Goal: Transaction & Acquisition: Purchase product/service

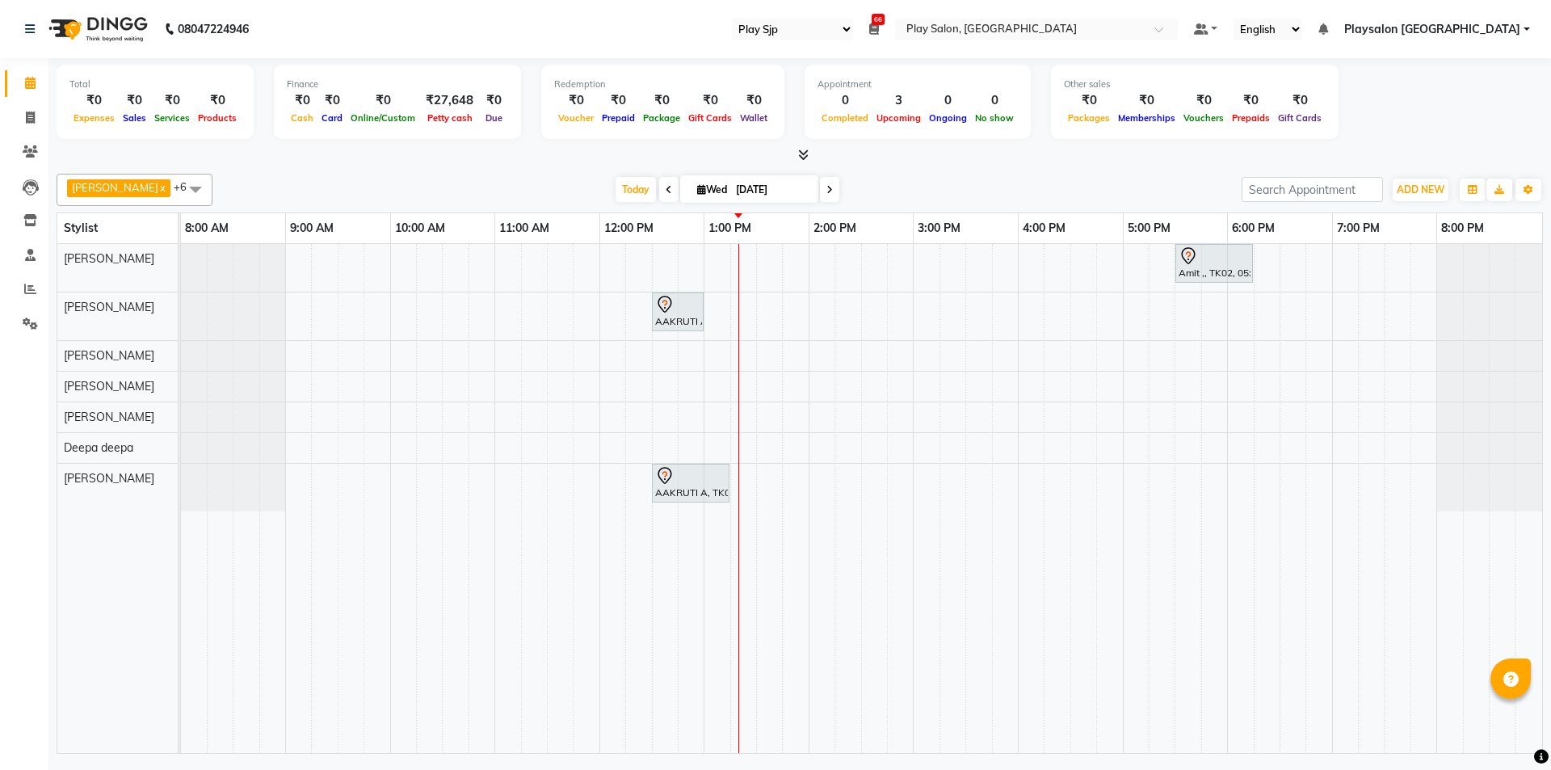
select select "94"
click at [738, 375] on span "Edit" at bounding box center [709, 380] width 58 height 27
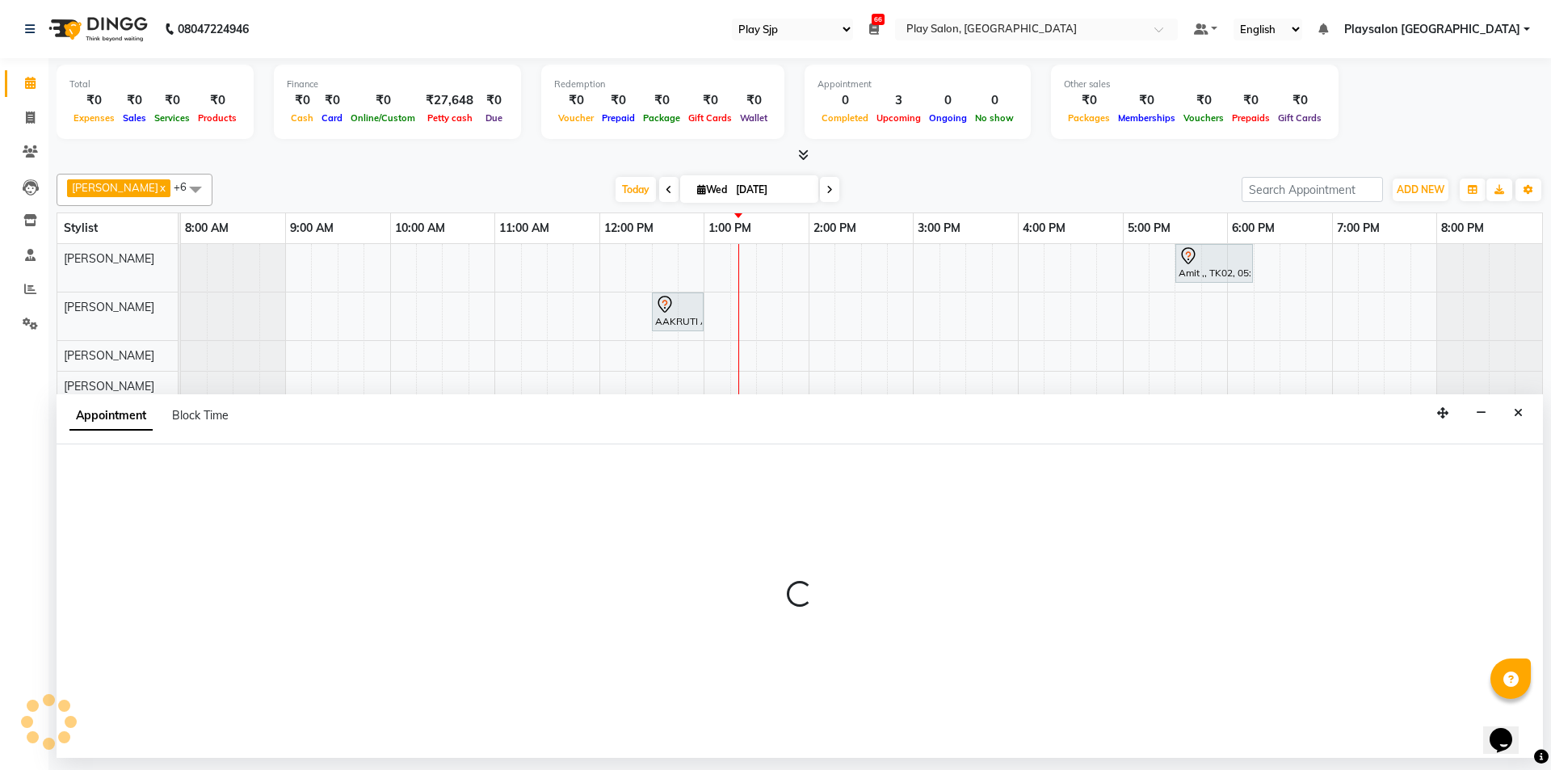
select select "tentative"
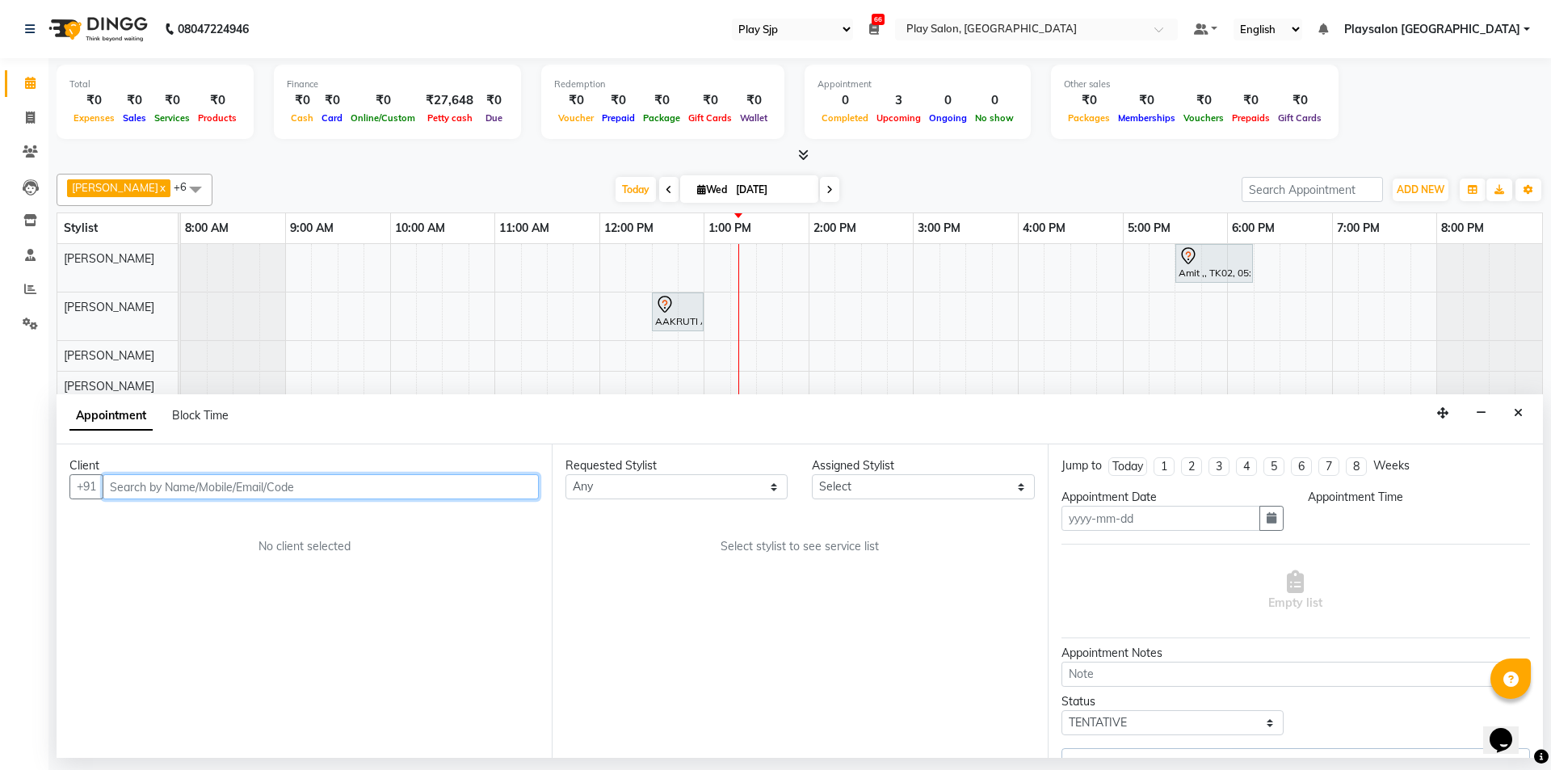
type input "[DATE]"
select select "750"
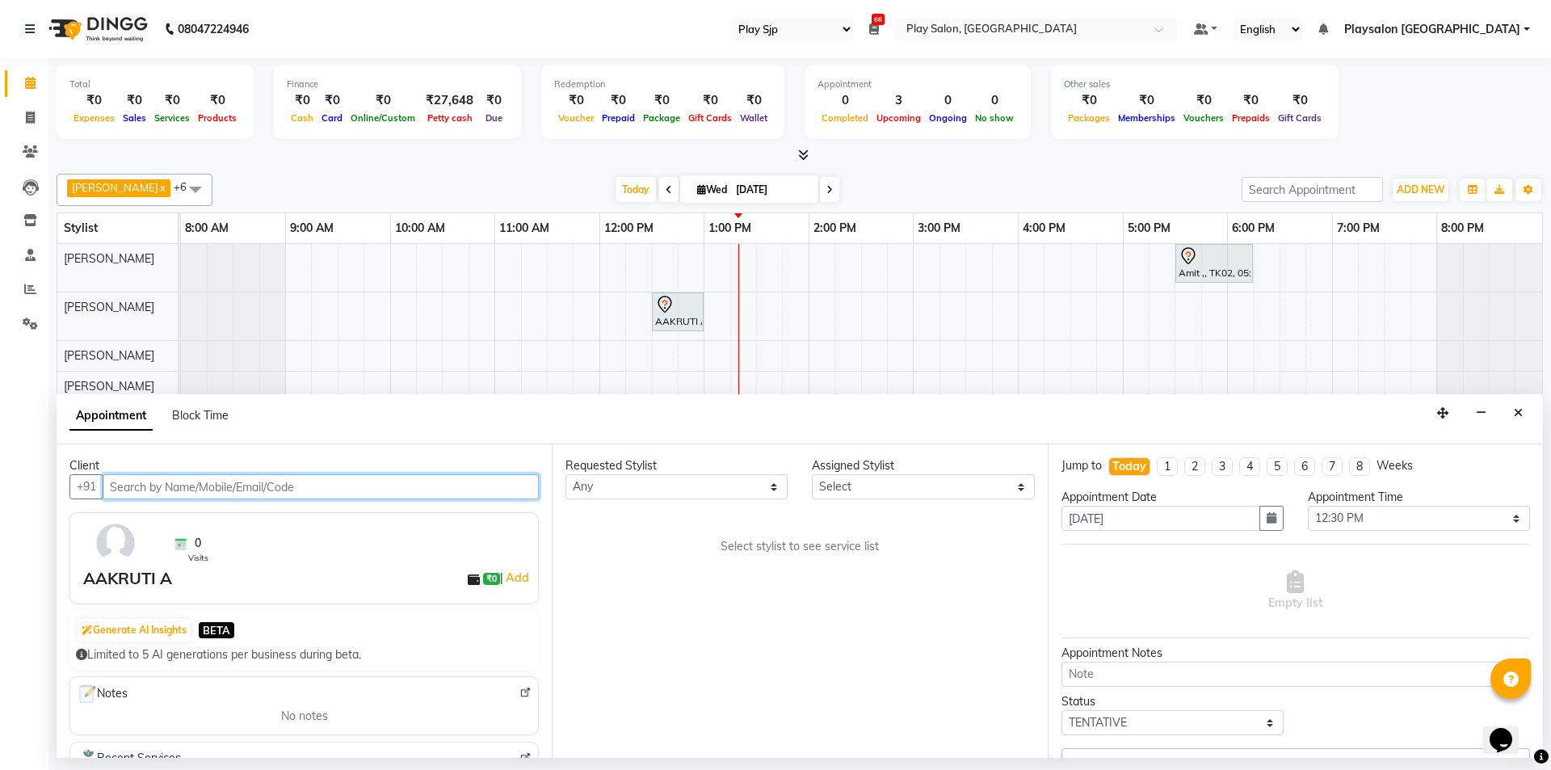
select select "88570"
select select "4188"
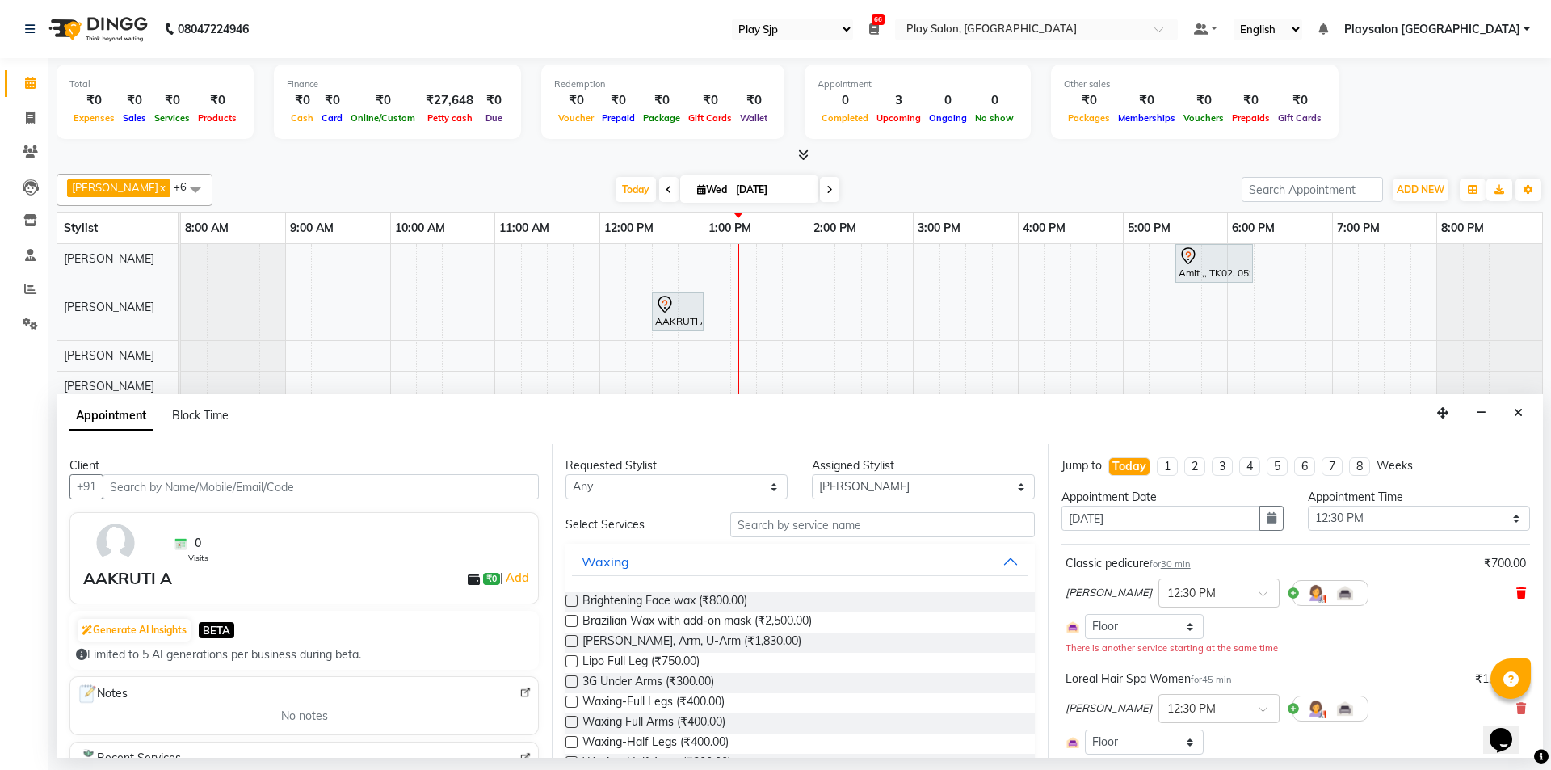
click at [1516, 587] on icon at bounding box center [1521, 592] width 10 height 11
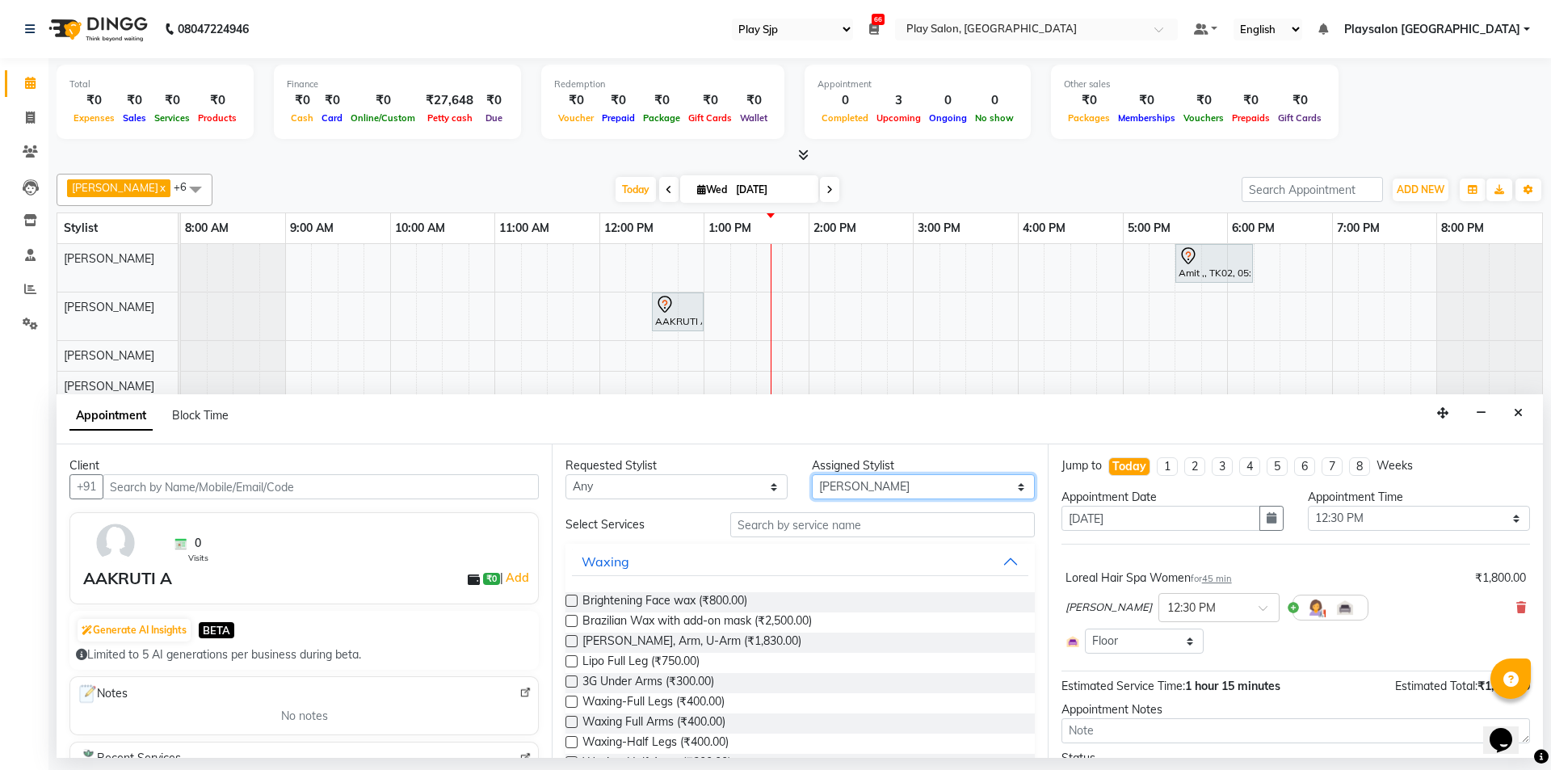
click at [882, 488] on select "Select [PERSON_NAME] [PERSON_NAME] Lun Deepa deepa [PERSON_NAME] [PERSON_NAME] …" at bounding box center [923, 486] width 222 height 25
click at [881, 486] on select "Select [PERSON_NAME] [PERSON_NAME] Lun Deepa deepa [PERSON_NAME] [PERSON_NAME] …" at bounding box center [923, 486] width 222 height 25
select select "80381"
click at [812, 474] on select "Select [PERSON_NAME] [PERSON_NAME] Lun Deepa deepa [PERSON_NAME] [PERSON_NAME] …" at bounding box center [923, 486] width 222 height 25
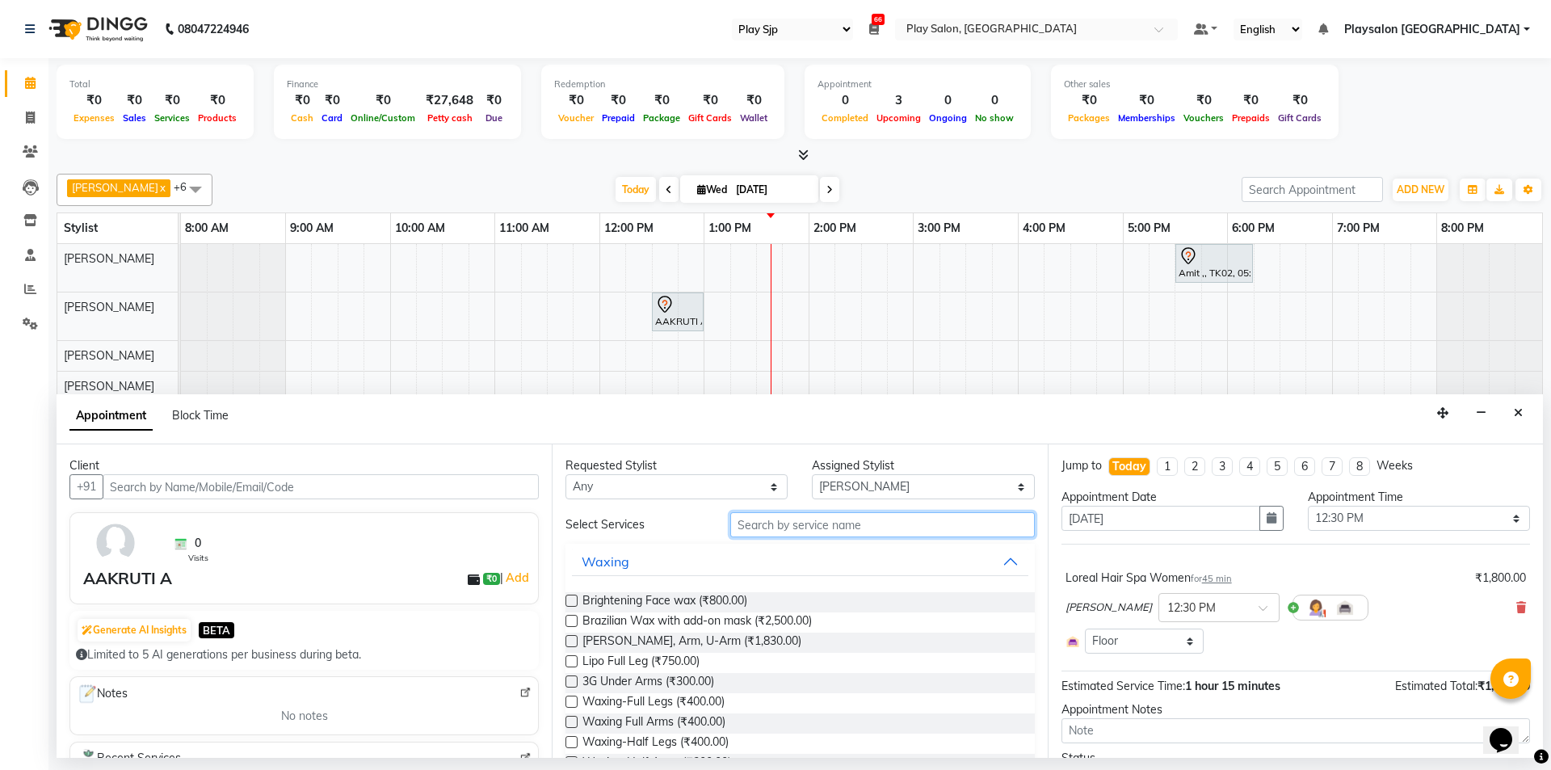
click at [789, 524] on input "text" at bounding box center [882, 524] width 305 height 25
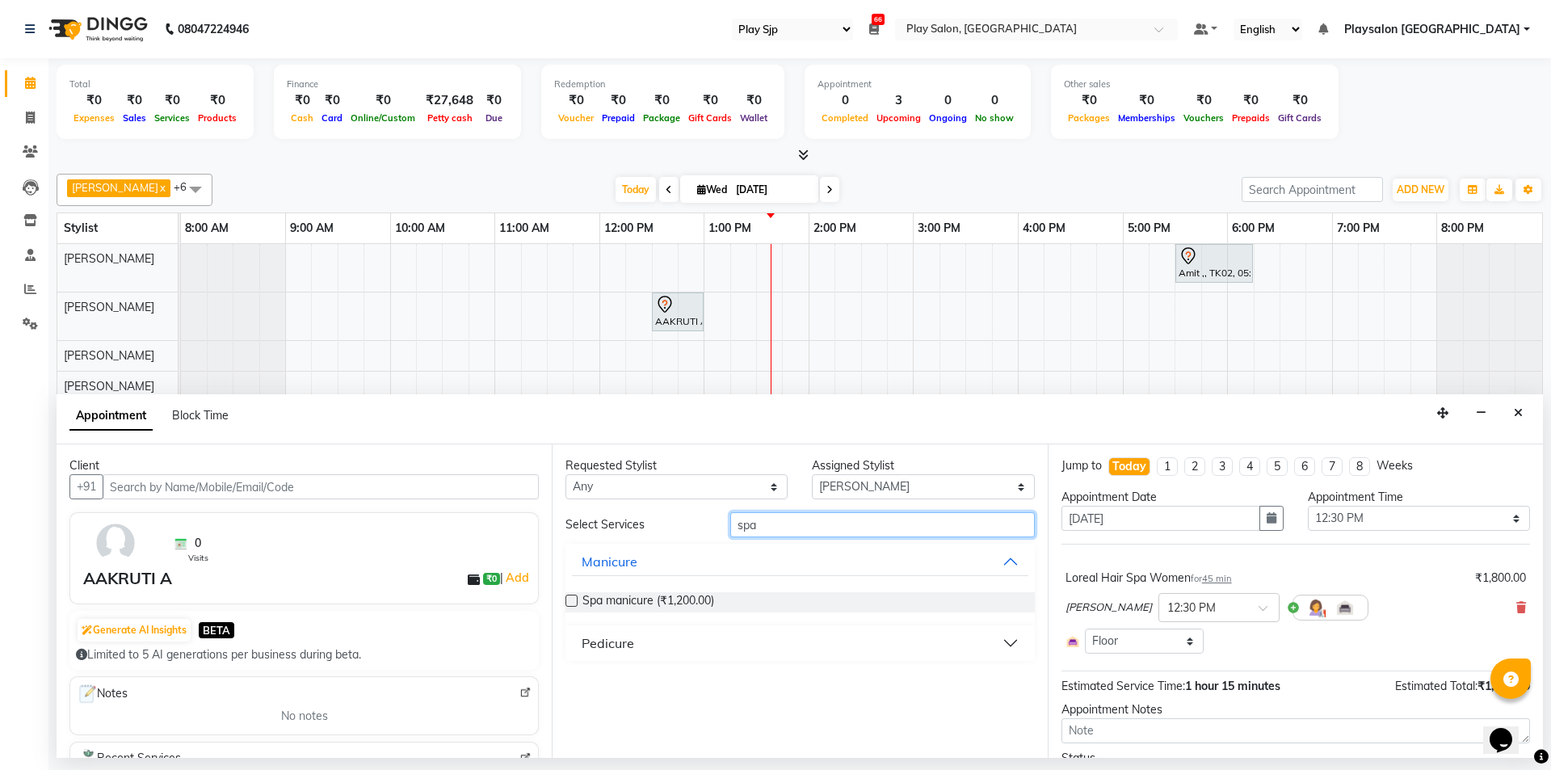
type input "spa"
click at [689, 645] on button "Pedicure" at bounding box center [800, 643] width 456 height 29
click at [671, 689] on span "Spa pedicure (₹1,400.00)" at bounding box center [647, 684] width 128 height 20
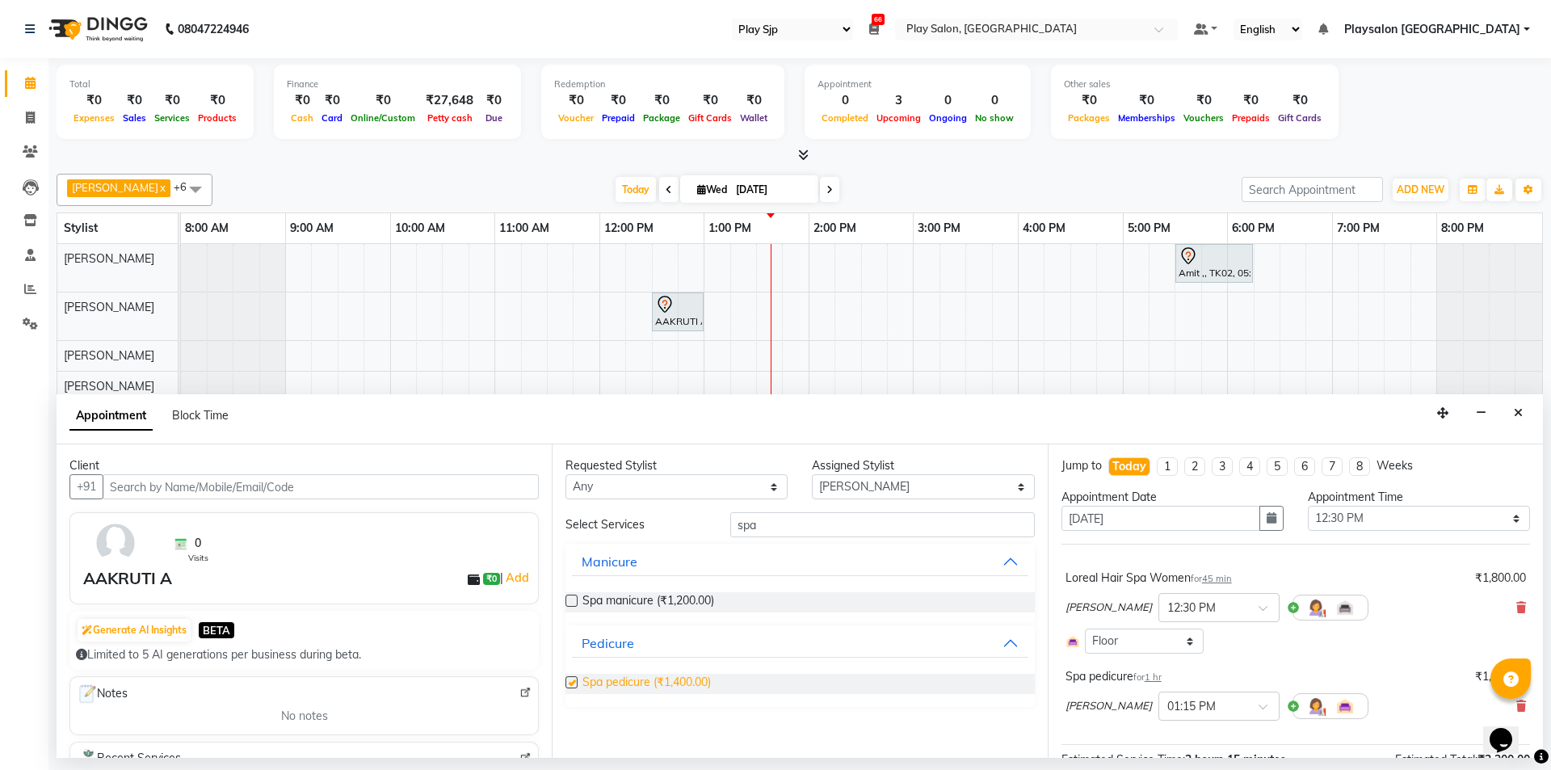
checkbox input "false"
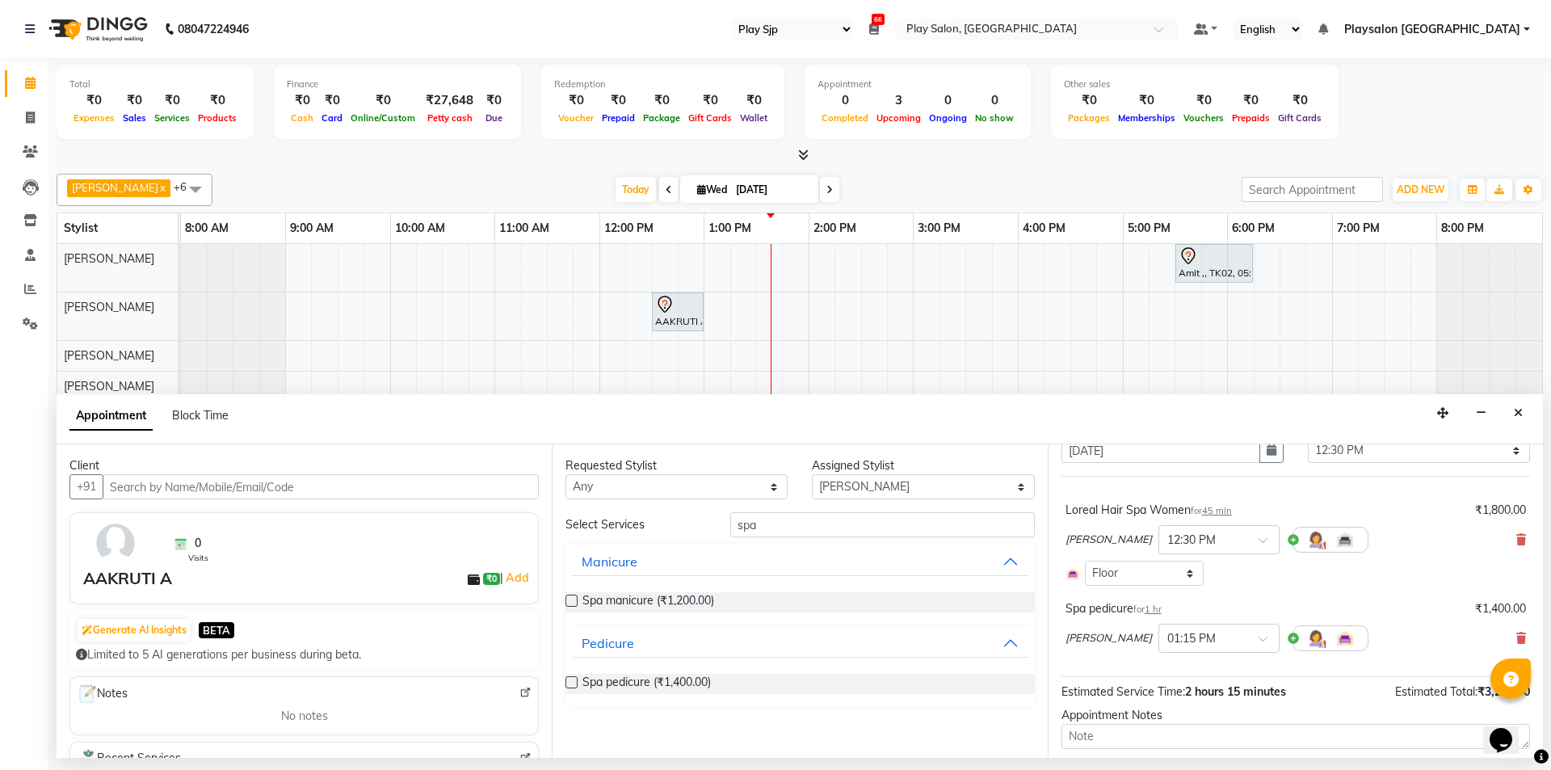
scroll to position [60, 0]
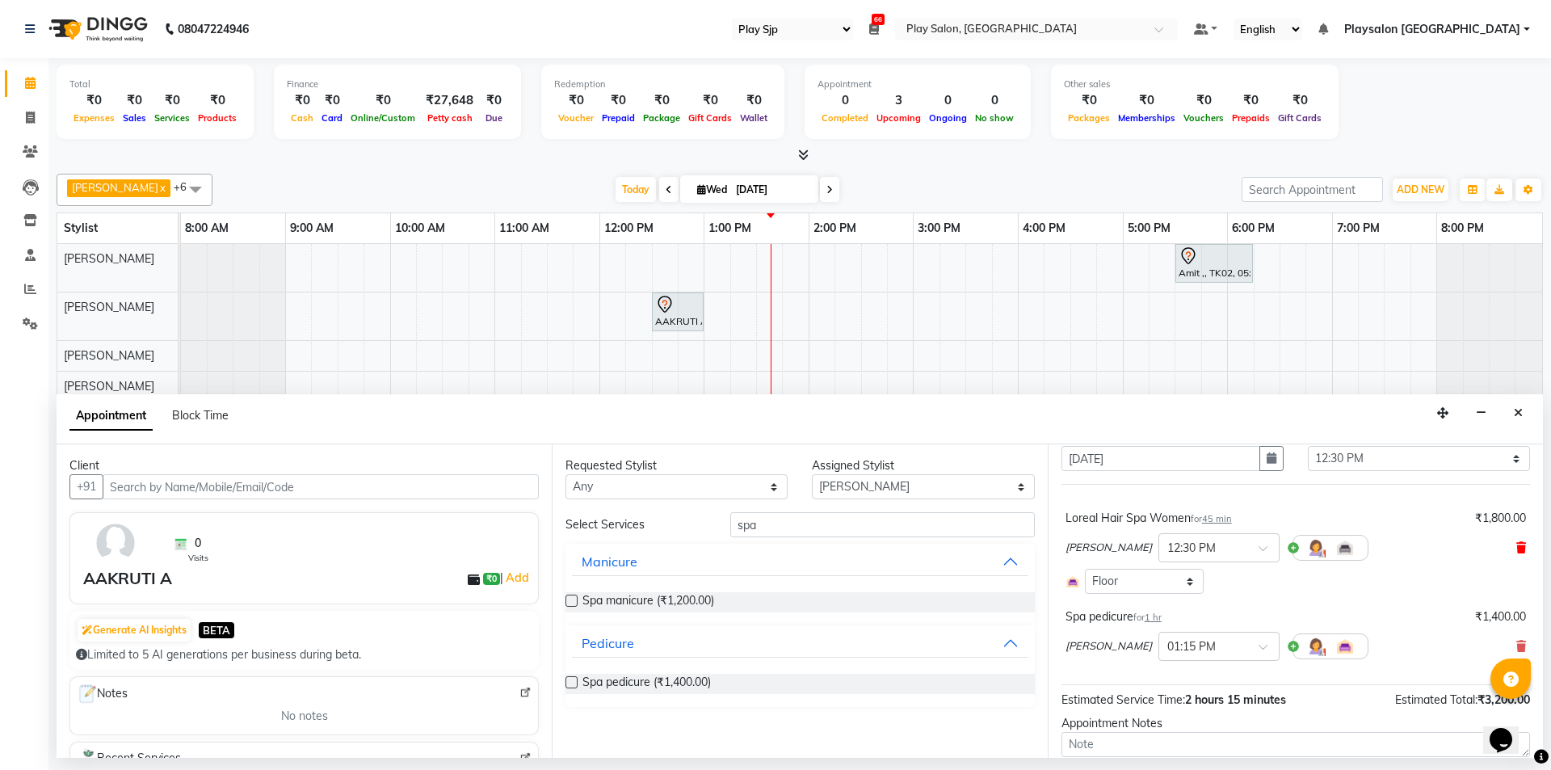
click at [1516, 544] on icon at bounding box center [1521, 547] width 10 height 11
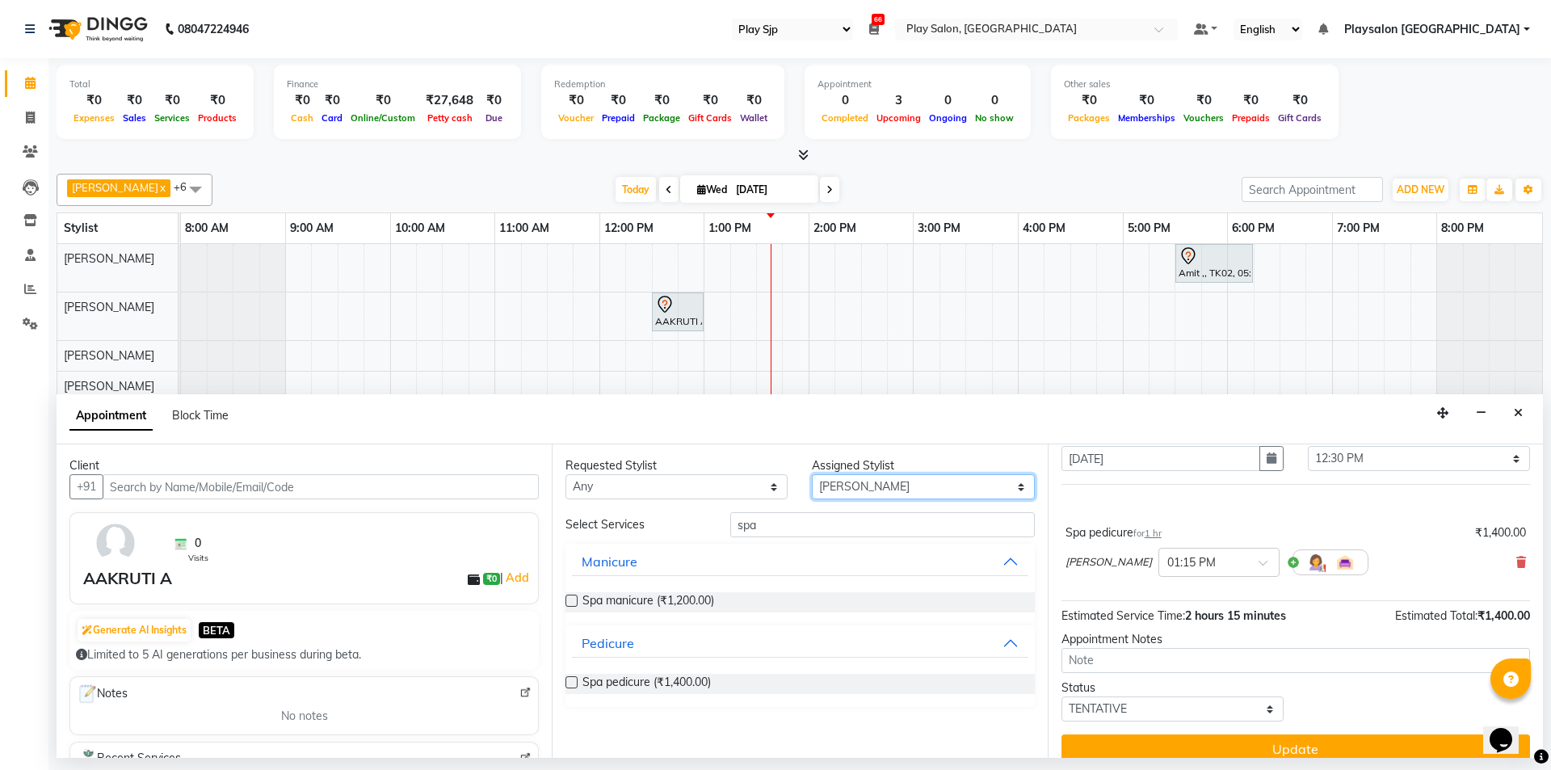
click at [871, 482] on select "Select [PERSON_NAME] [PERSON_NAME] Lun Deepa deepa [PERSON_NAME] [PERSON_NAME] …" at bounding box center [923, 486] width 222 height 25
select select "88570"
click at [812, 474] on select "Select [PERSON_NAME] [PERSON_NAME] Lun Deepa deepa [PERSON_NAME] [PERSON_NAME] …" at bounding box center [923, 486] width 222 height 25
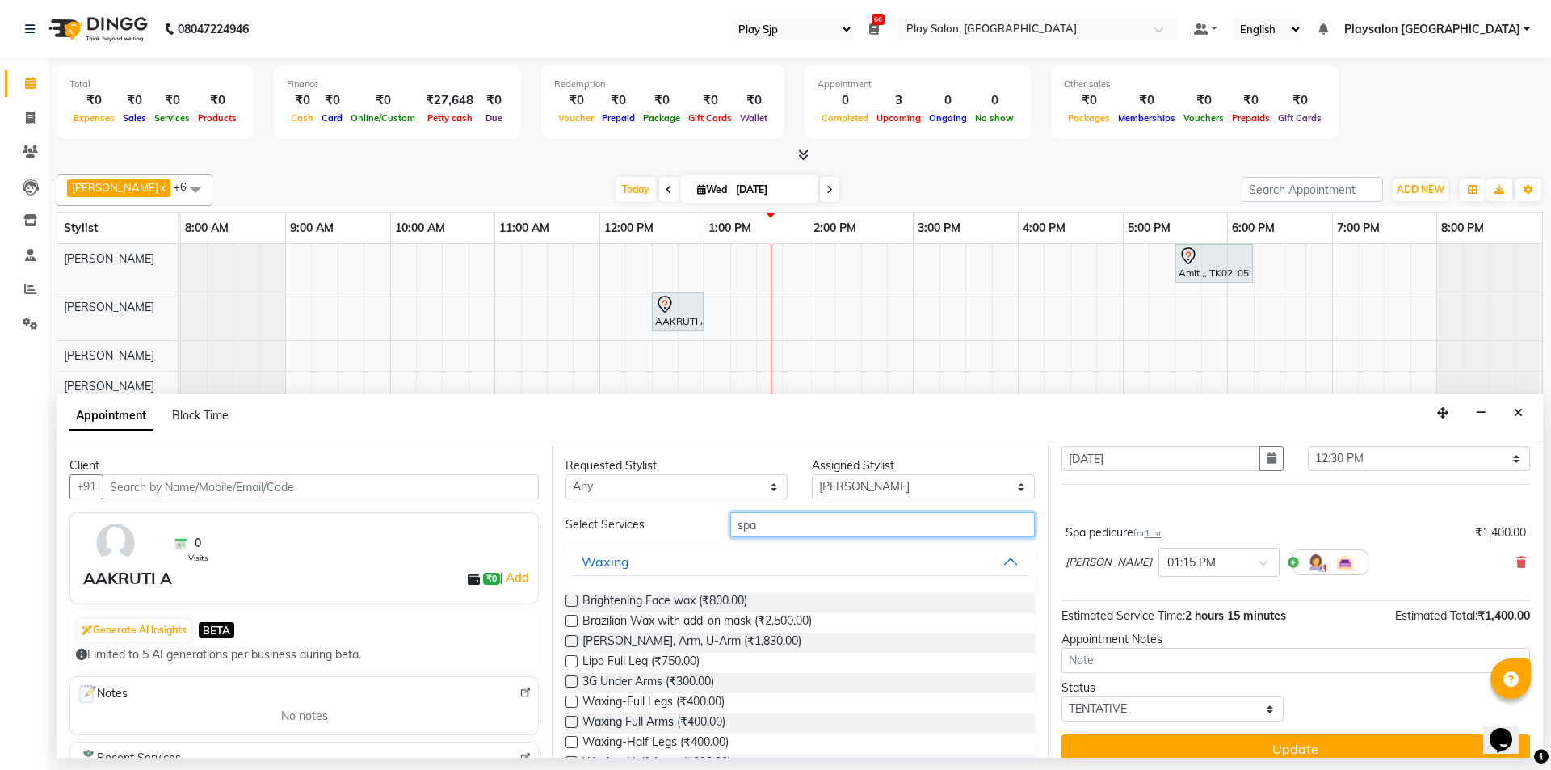
click at [844, 526] on input "spa" at bounding box center [882, 524] width 305 height 25
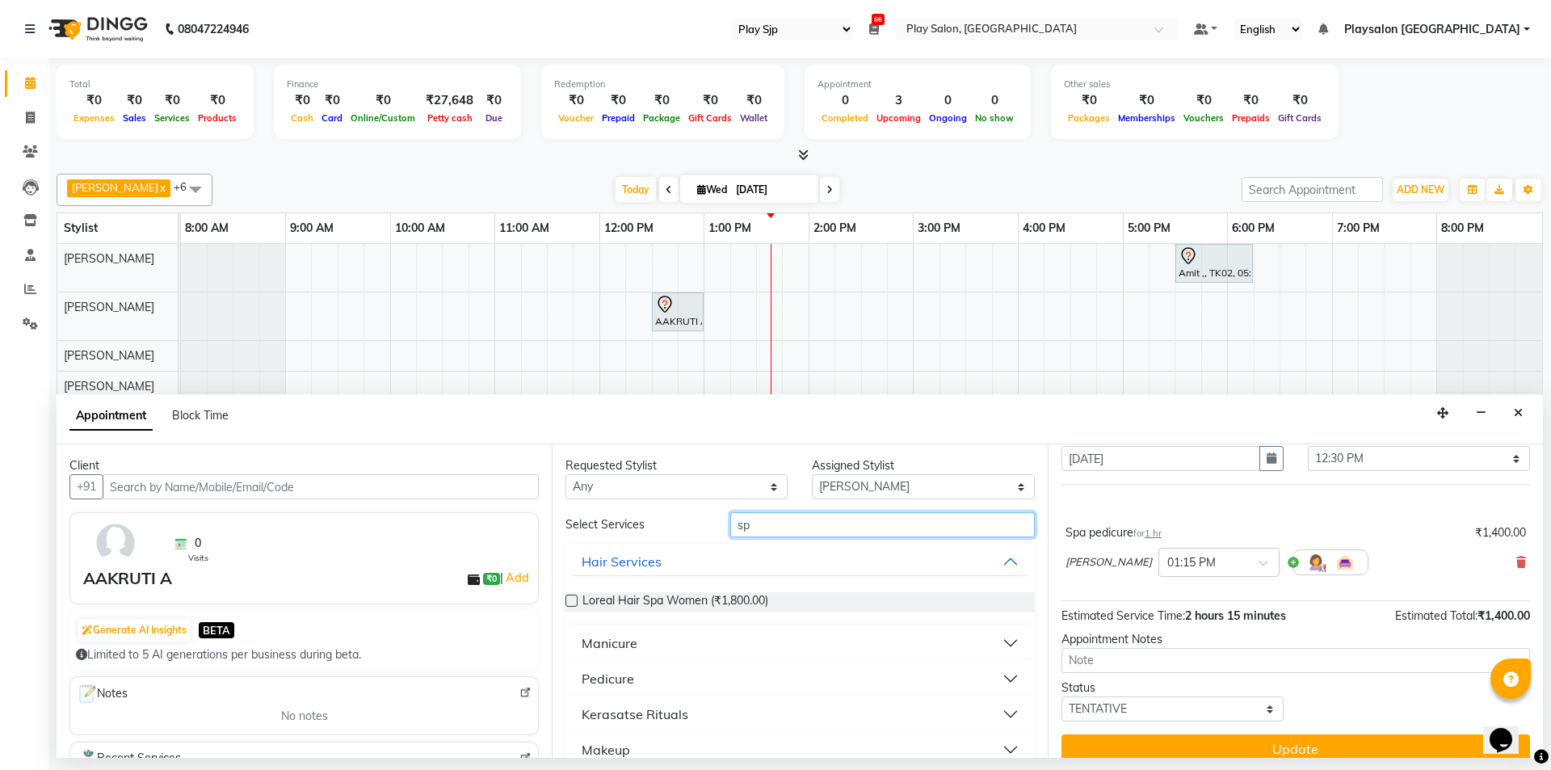
type input "s"
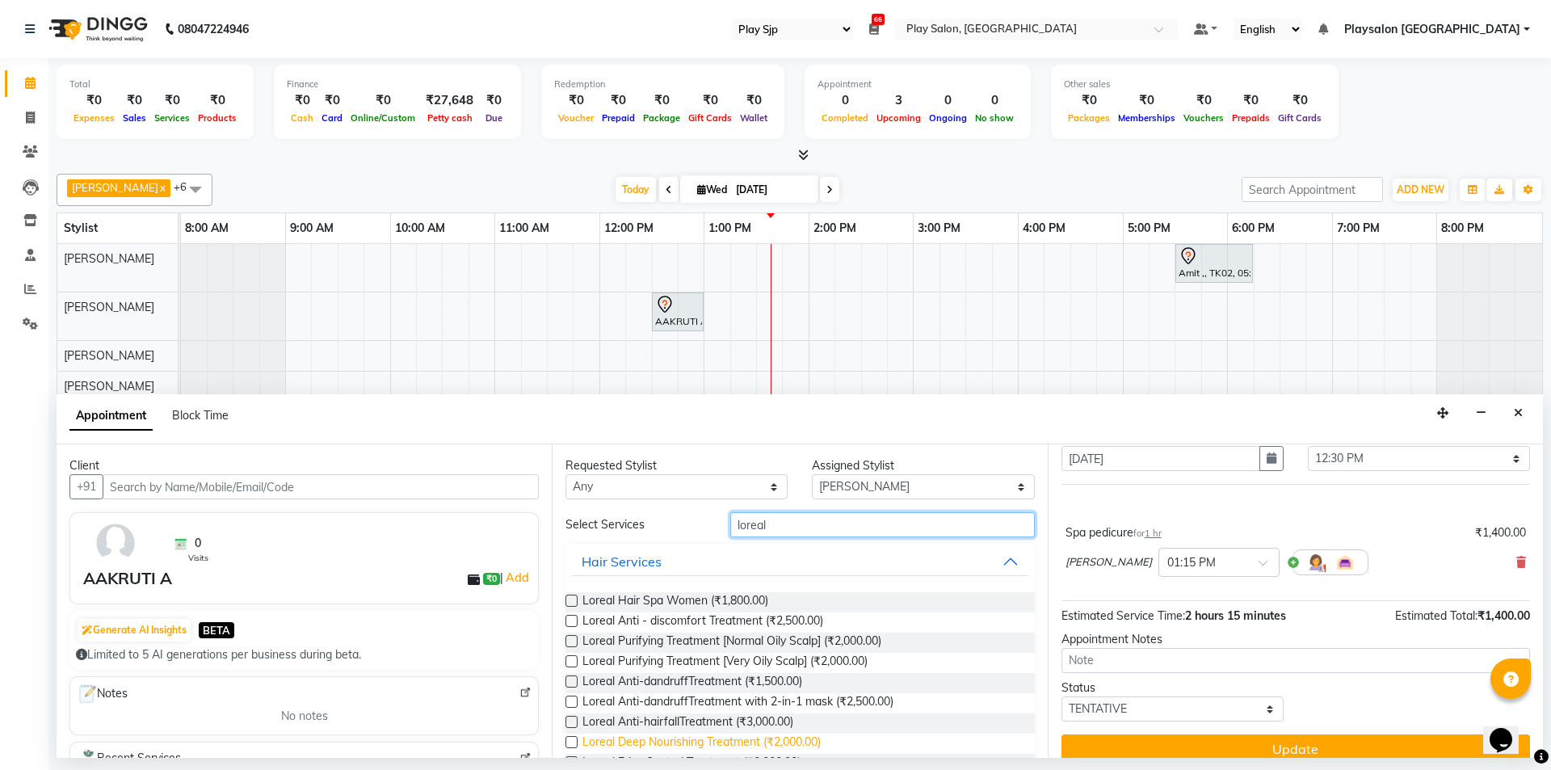
type input "loreal"
click at [715, 739] on span "Loreal Deep Nourishing Treatment (₹2,000.00)" at bounding box center [702, 744] width 238 height 20
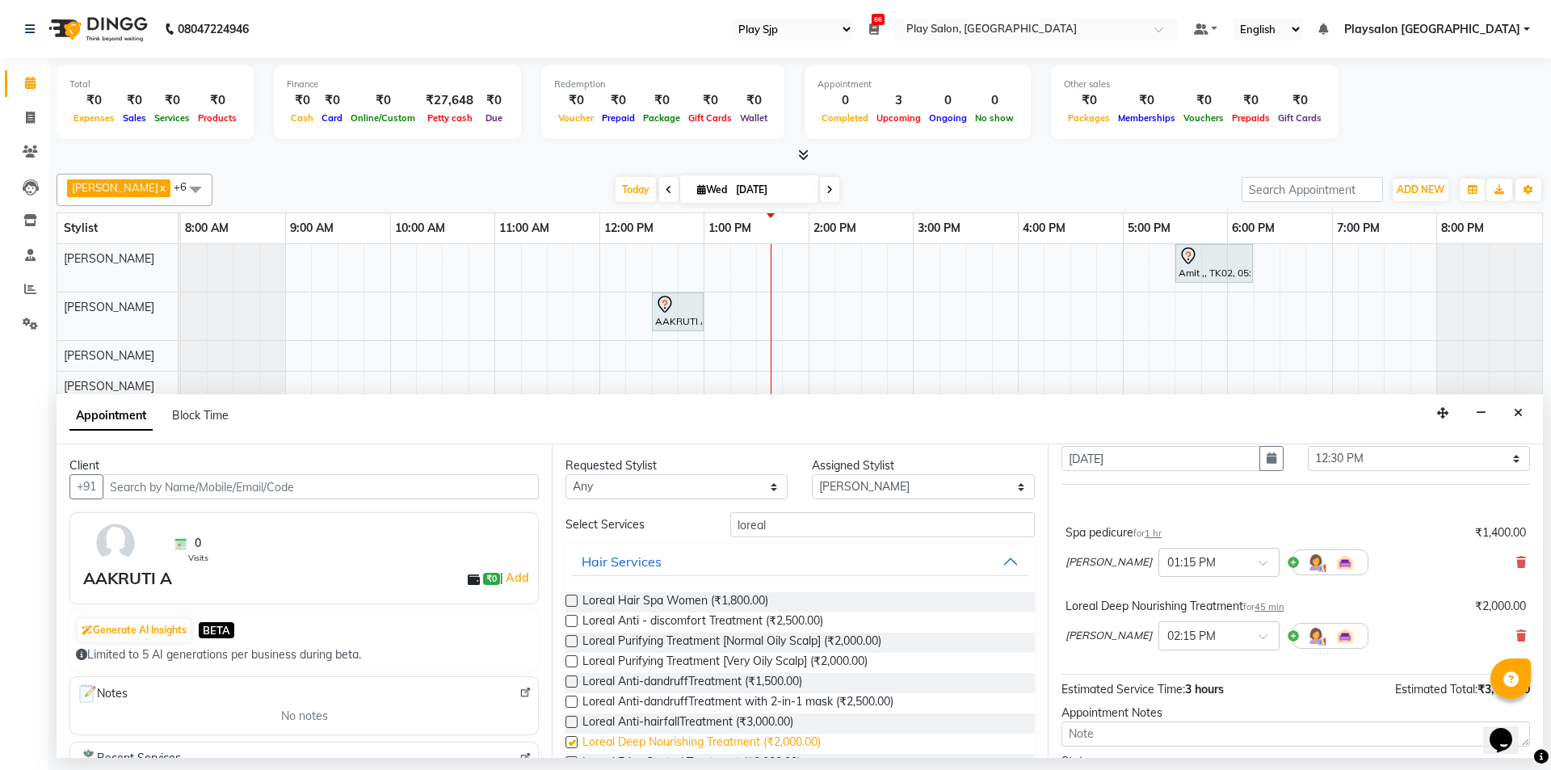
checkbox input "false"
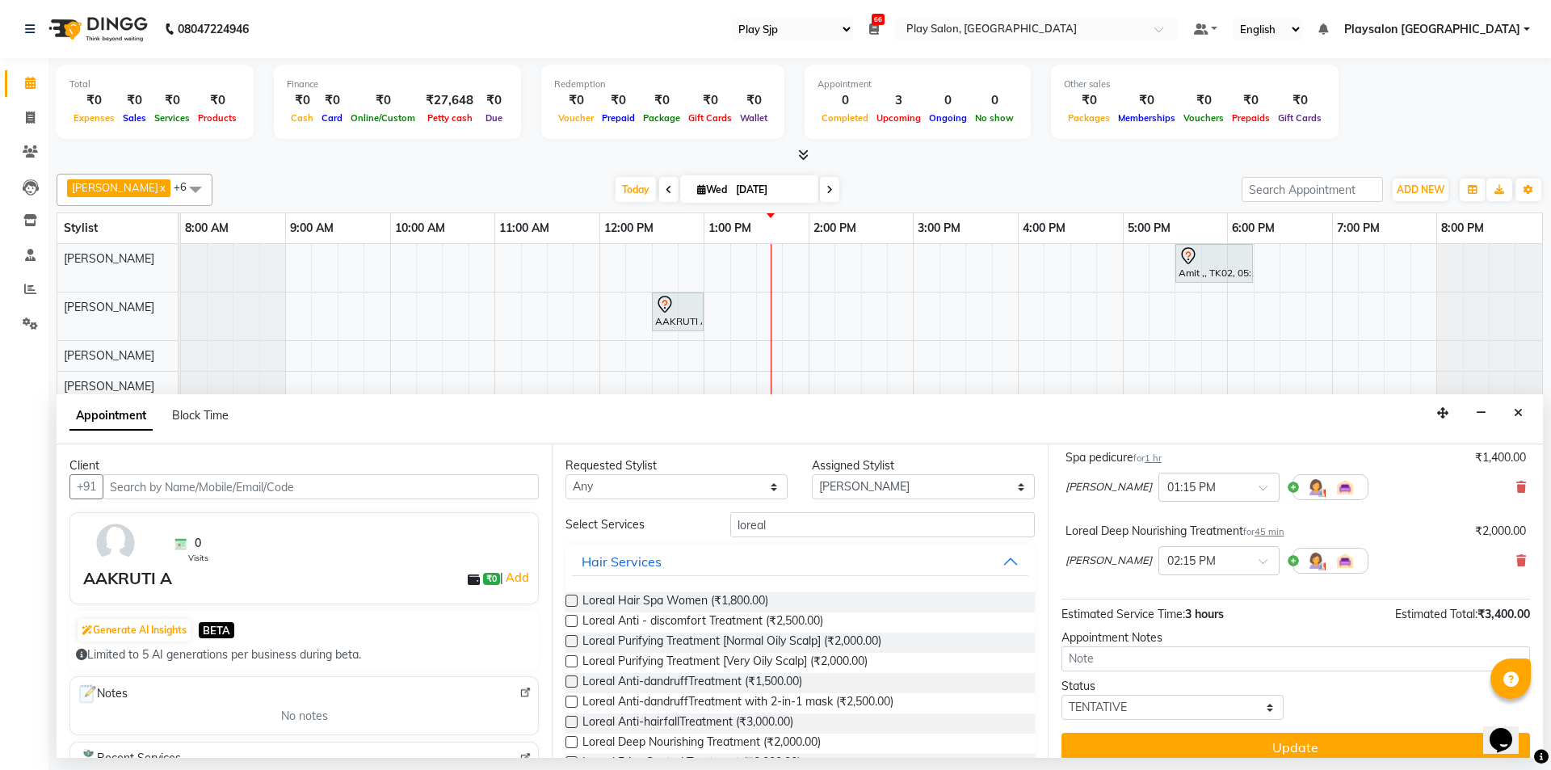
scroll to position [152, 0]
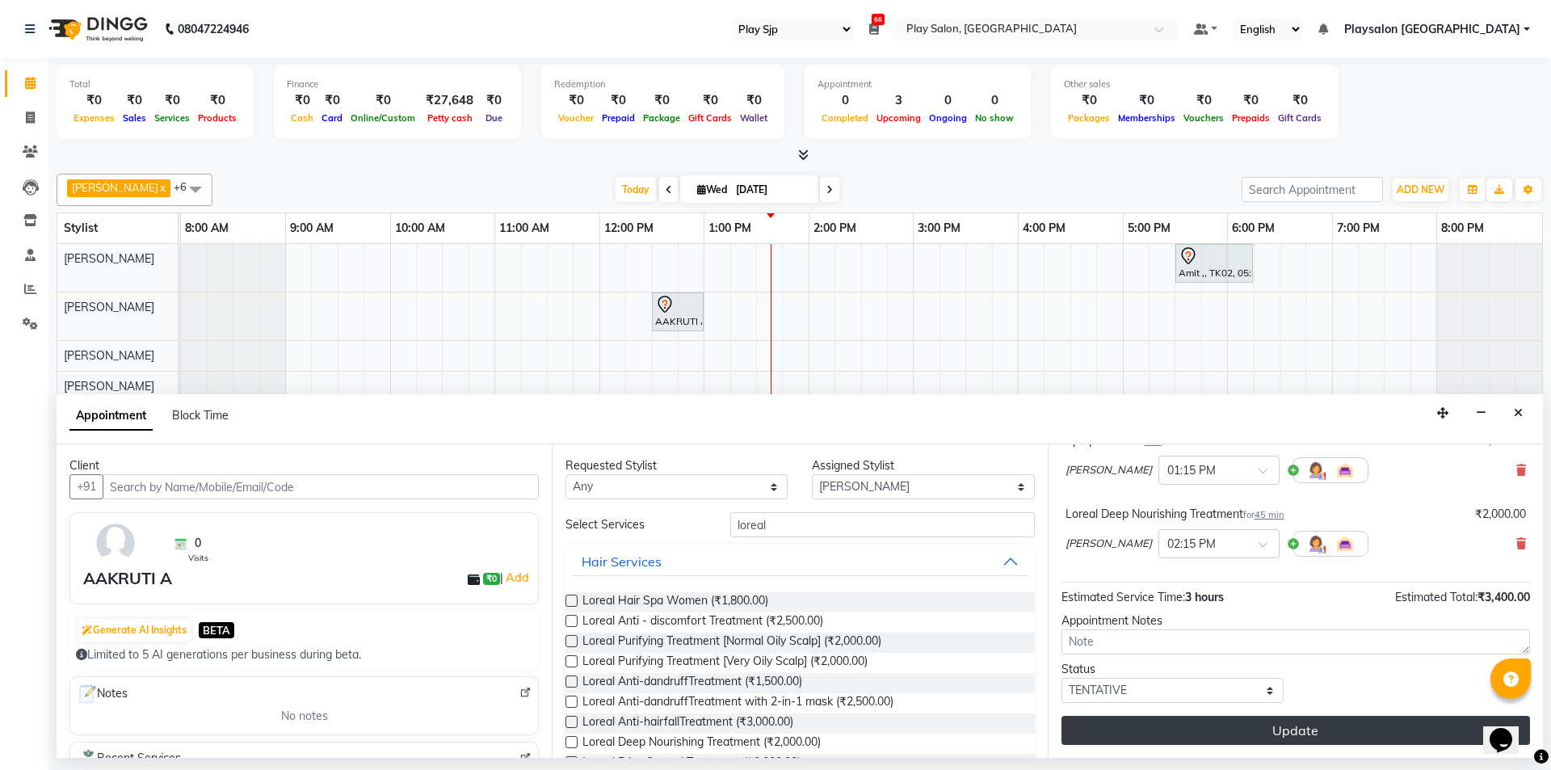
click at [1307, 721] on button "Update" at bounding box center [1296, 730] width 469 height 29
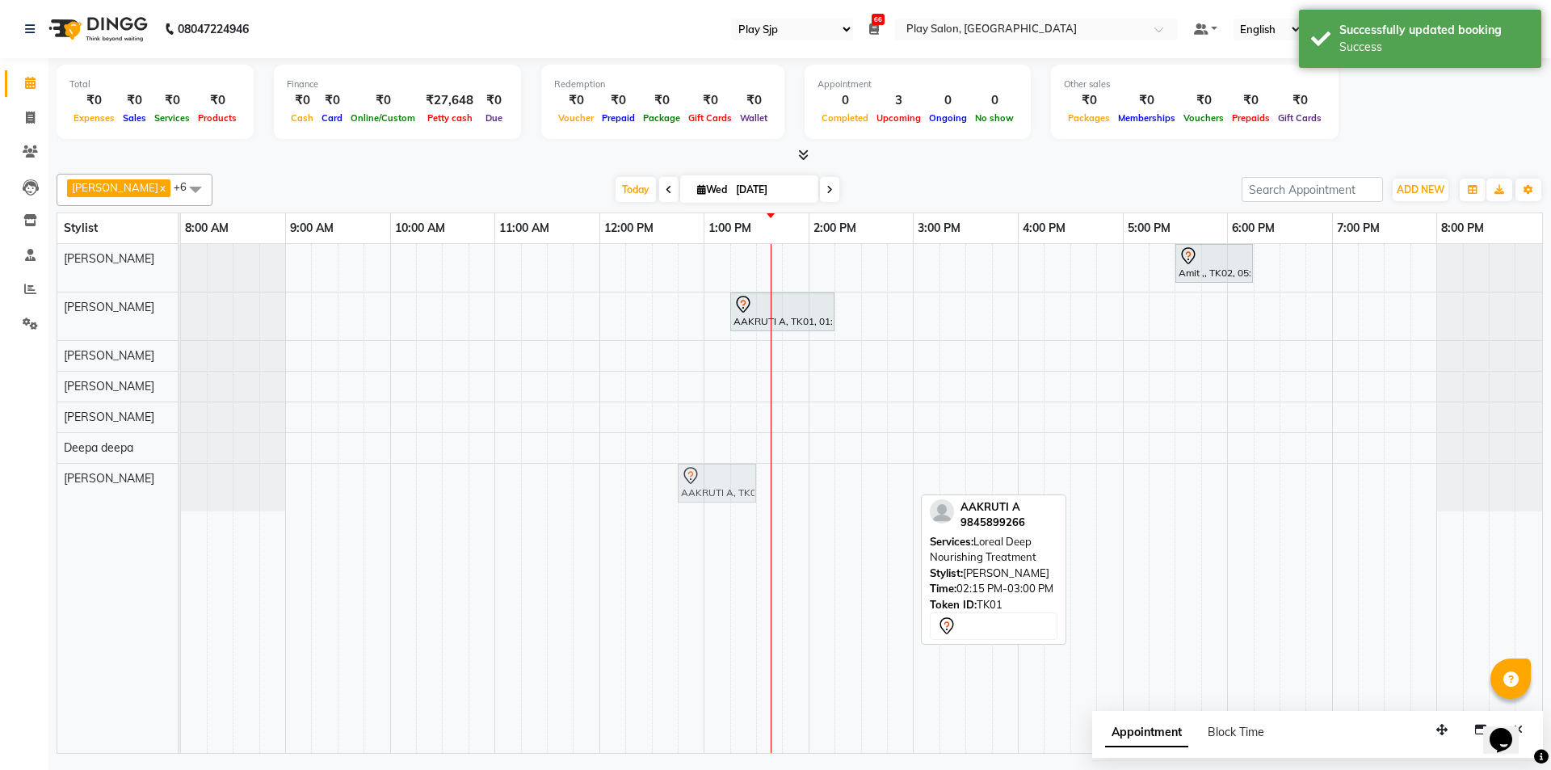
drag, startPoint x: 851, startPoint y: 483, endPoint x: 686, endPoint y: 471, distance: 165.3
click at [181, 471] on div "AAKRUTI A, TK01, 02:15 PM-03:00 PM, Loreal Deep Nourishing Treatment AAKRUTI A,…" at bounding box center [181, 488] width 0 height 48
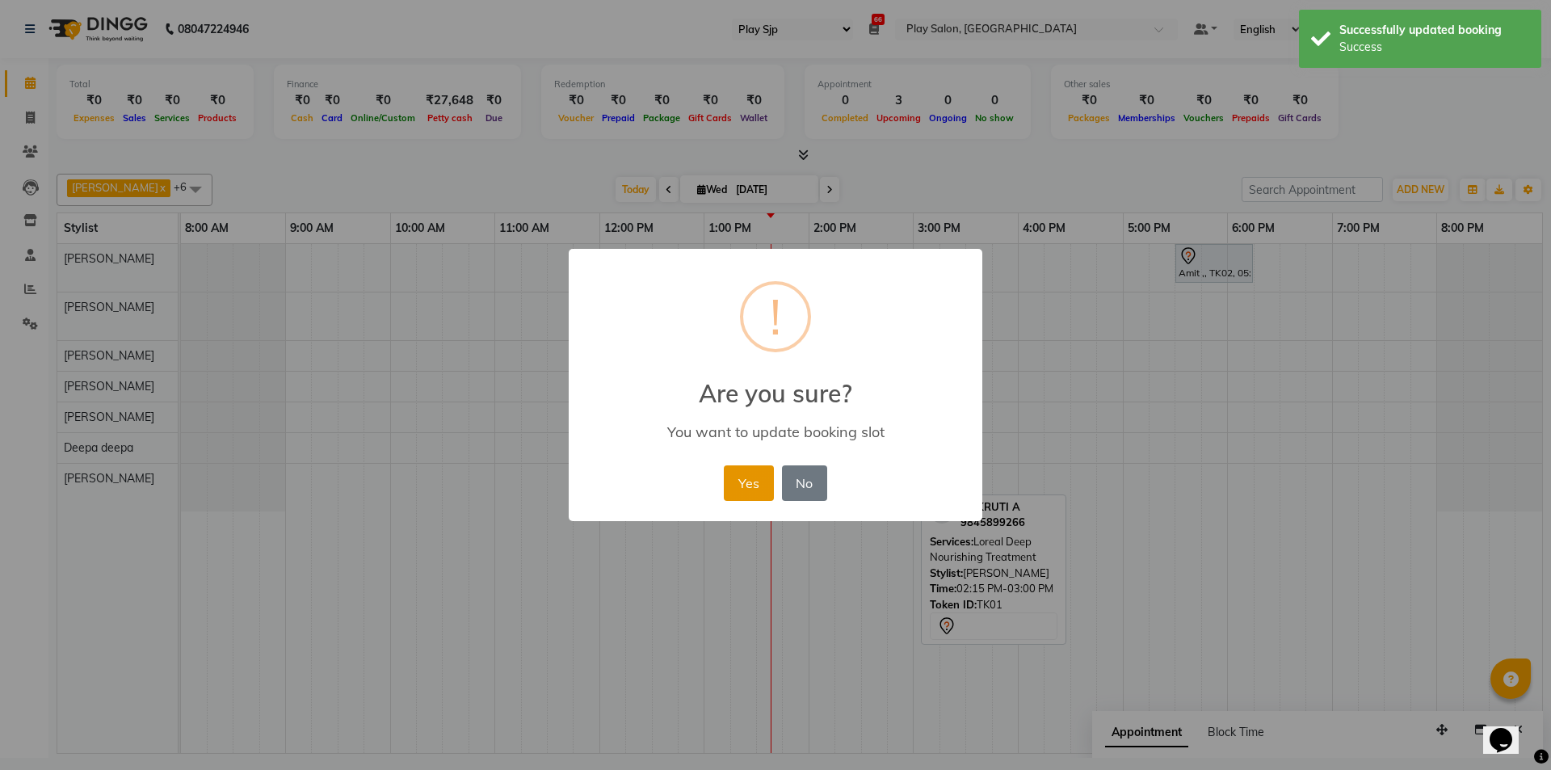
drag, startPoint x: 742, startPoint y: 478, endPoint x: 723, endPoint y: 398, distance: 82.1
click at [741, 473] on button "Yes" at bounding box center [748, 483] width 49 height 36
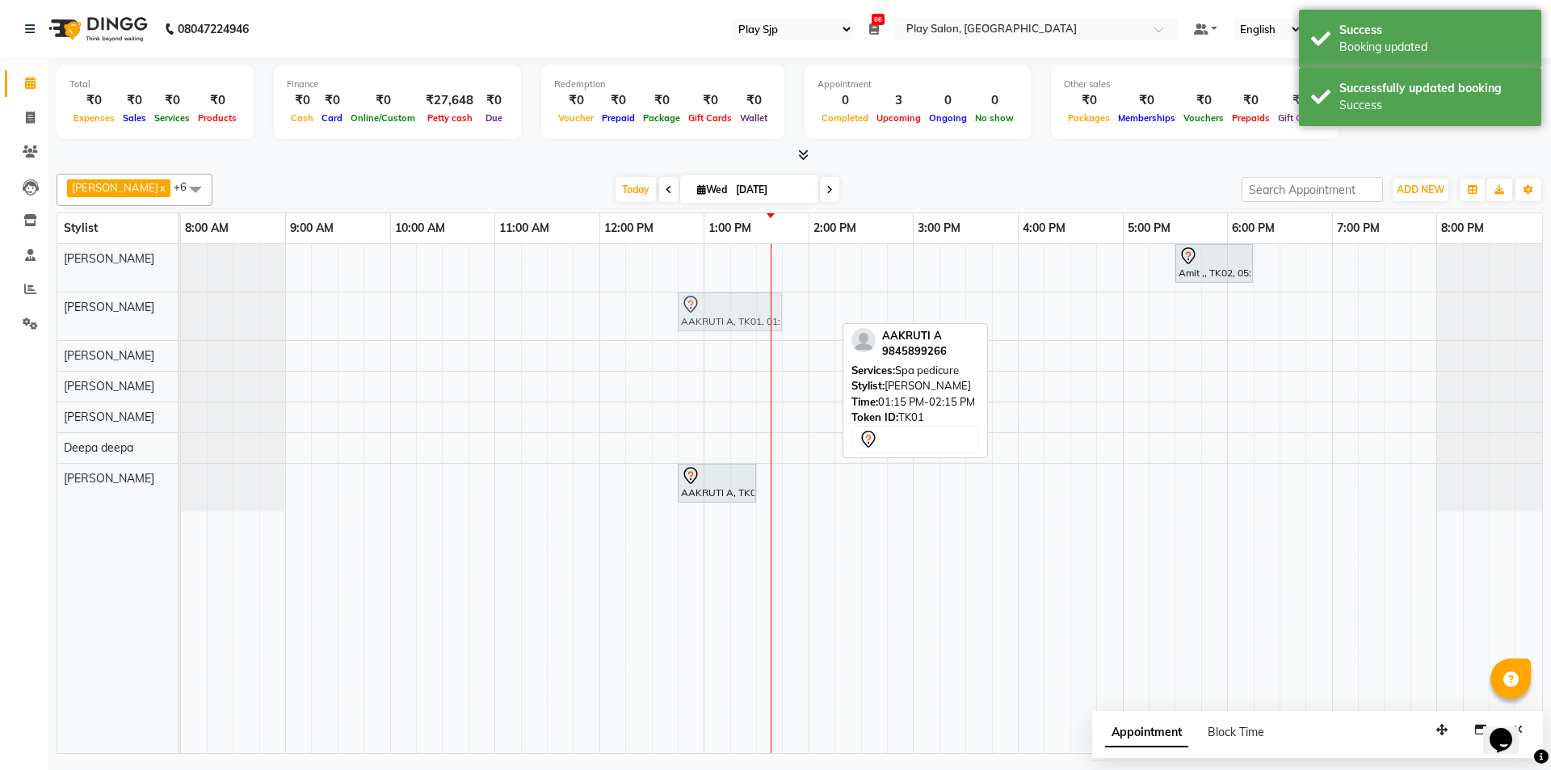
drag, startPoint x: 754, startPoint y: 309, endPoint x: 692, endPoint y: 308, distance: 62.2
click at [181, 308] on div "AAKRUTI A, TK01, 01:15 PM-02:15 PM, Spa pedicure AAKRUTI A, TK01, 01:15 PM-02:1…" at bounding box center [181, 316] width 0 height 48
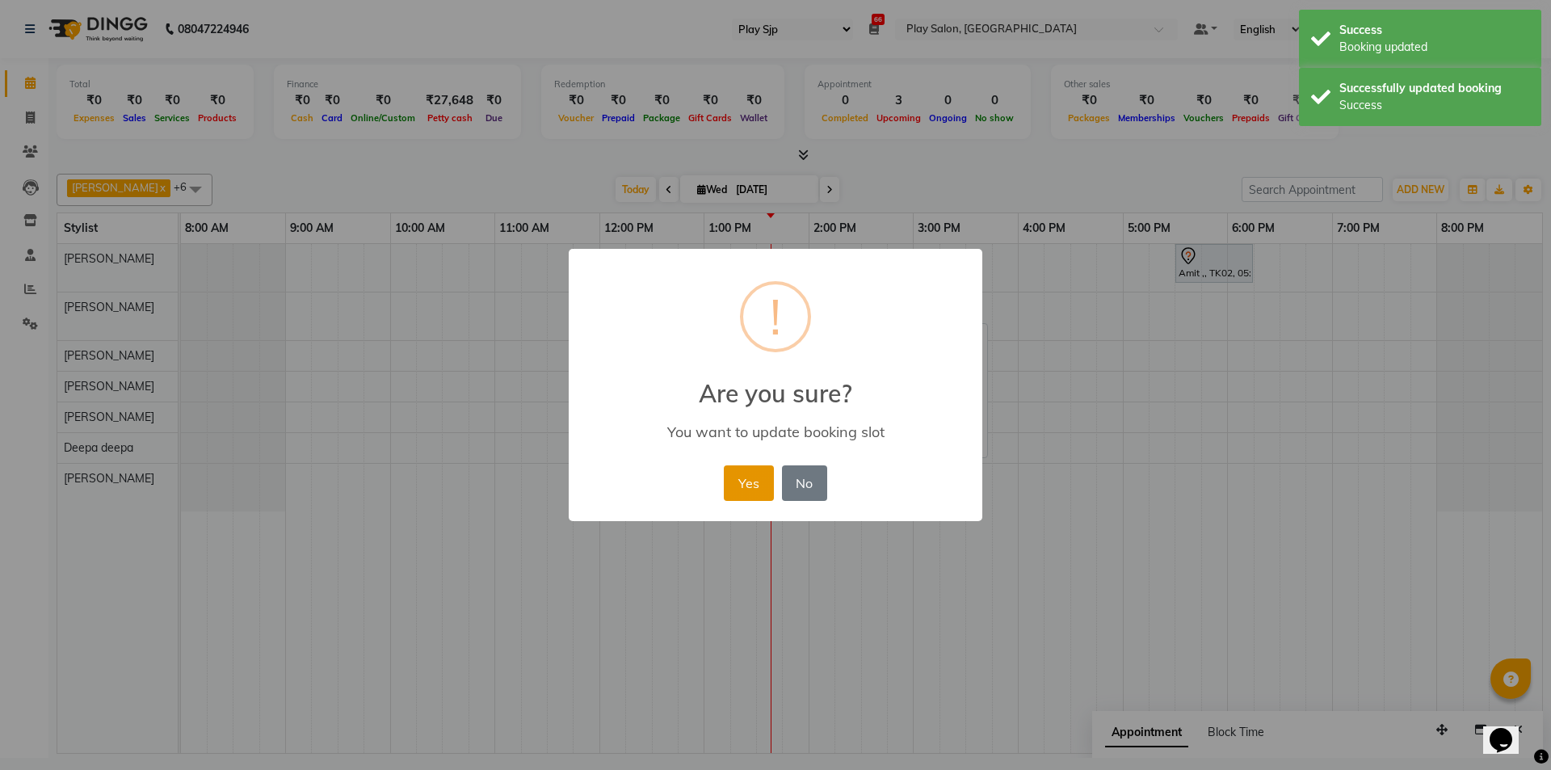
click at [745, 479] on button "Yes" at bounding box center [748, 483] width 49 height 36
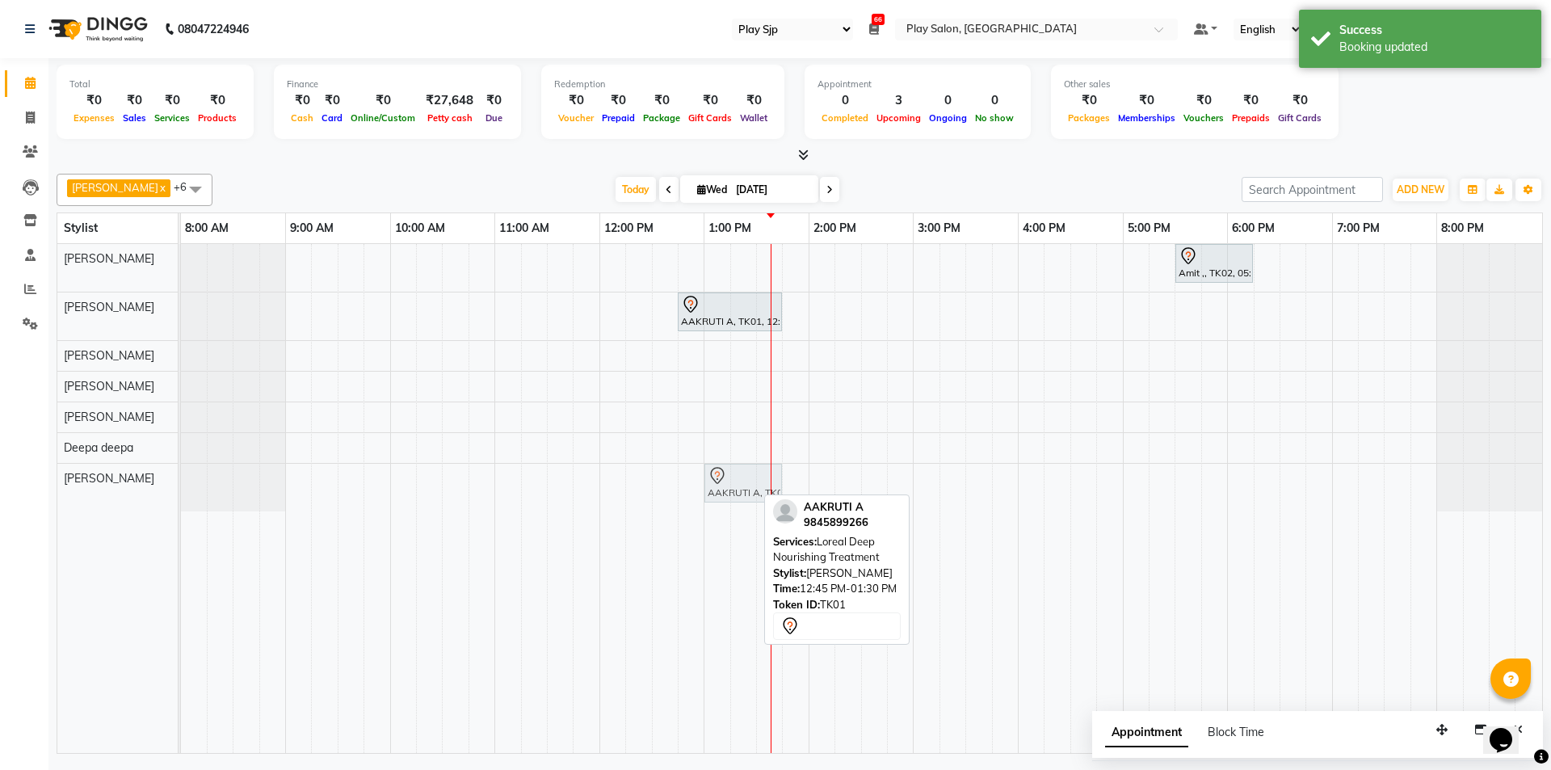
drag, startPoint x: 719, startPoint y: 473, endPoint x: 736, endPoint y: 473, distance: 17.0
click at [181, 473] on div "AAKRUTI A, TK01, 12:45 PM-01:30 PM, Loreal Deep Nourishing Treatment AAKRUTI A,…" at bounding box center [181, 488] width 0 height 48
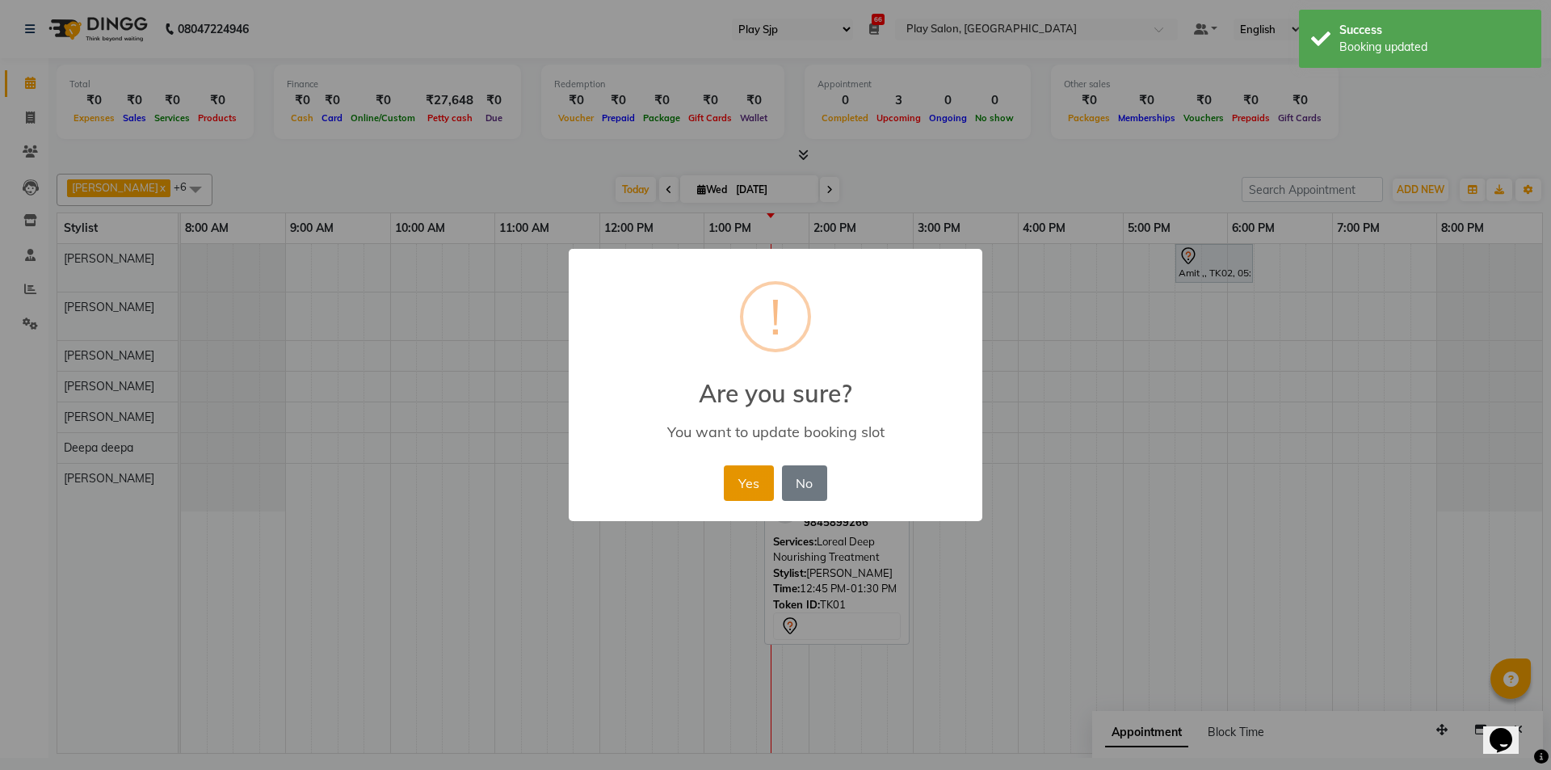
click at [742, 485] on button "Yes" at bounding box center [748, 483] width 49 height 36
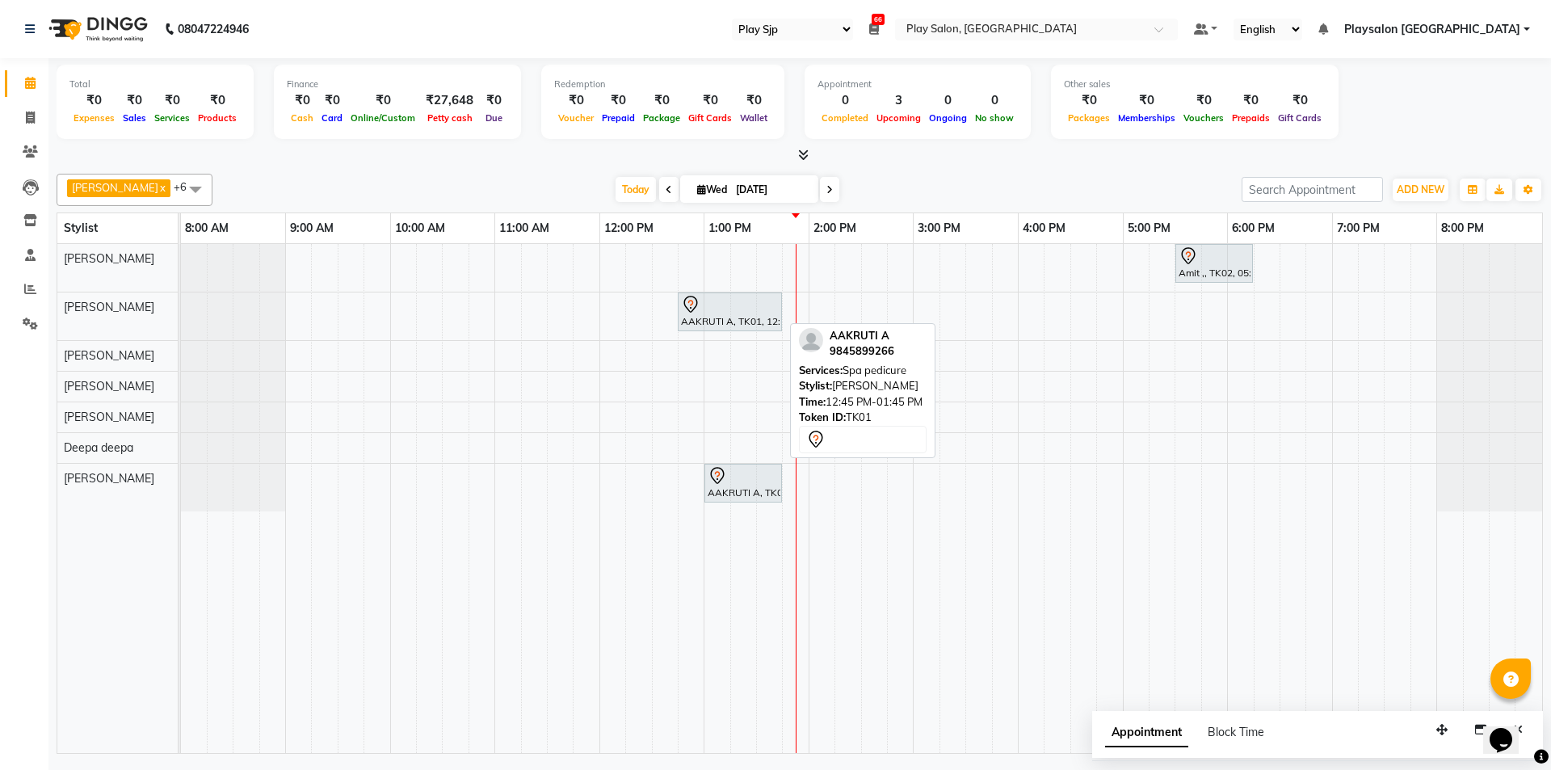
click at [759, 322] on div "AAKRUTI A, TK01, 12:45 PM-01:45 PM, Spa pedicure" at bounding box center [729, 312] width 101 height 34
click at [739, 312] on div at bounding box center [730, 304] width 98 height 19
select select "7"
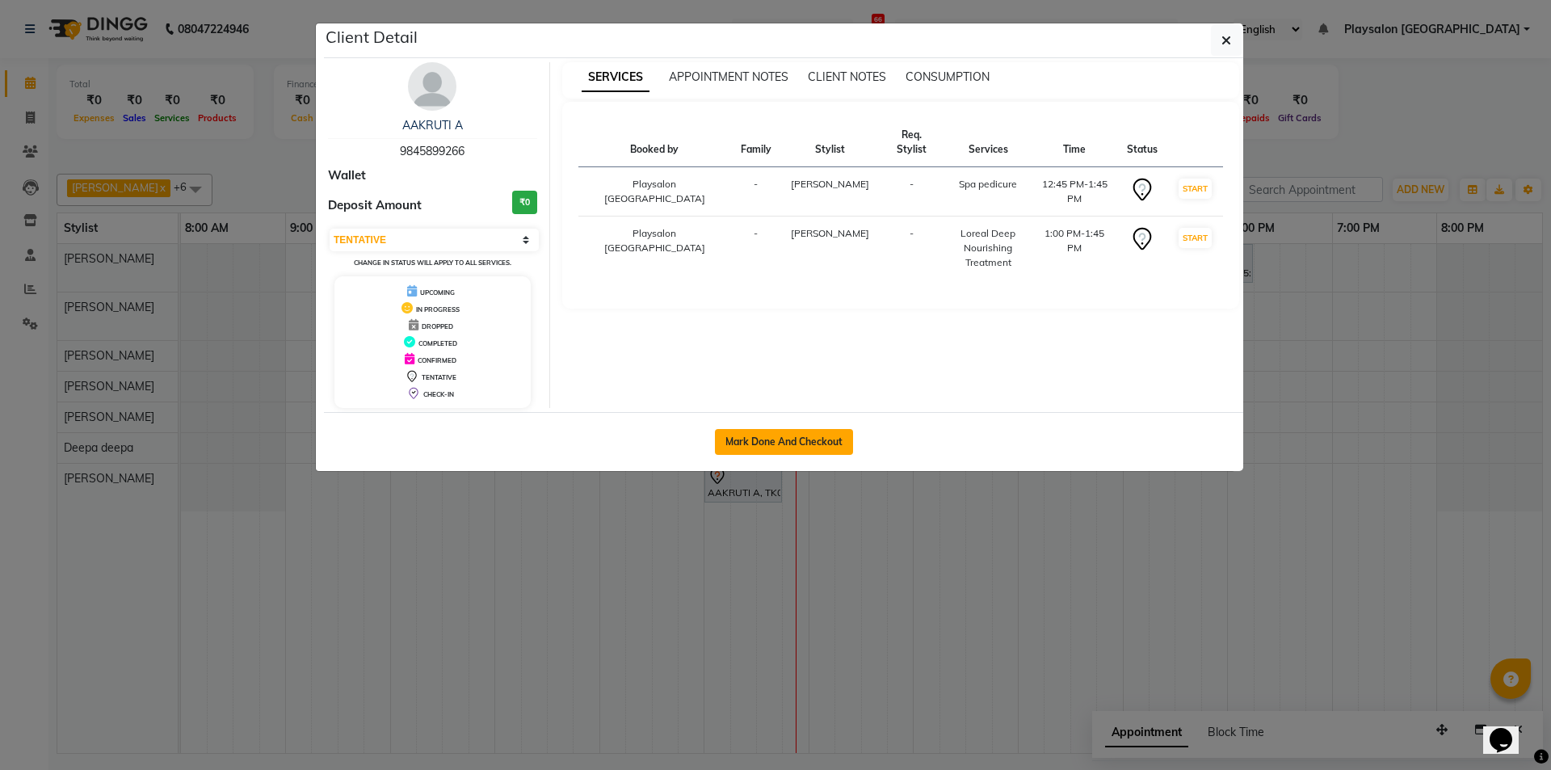
click at [781, 438] on button "Mark Done And Checkout" at bounding box center [784, 442] width 138 height 26
select select "service"
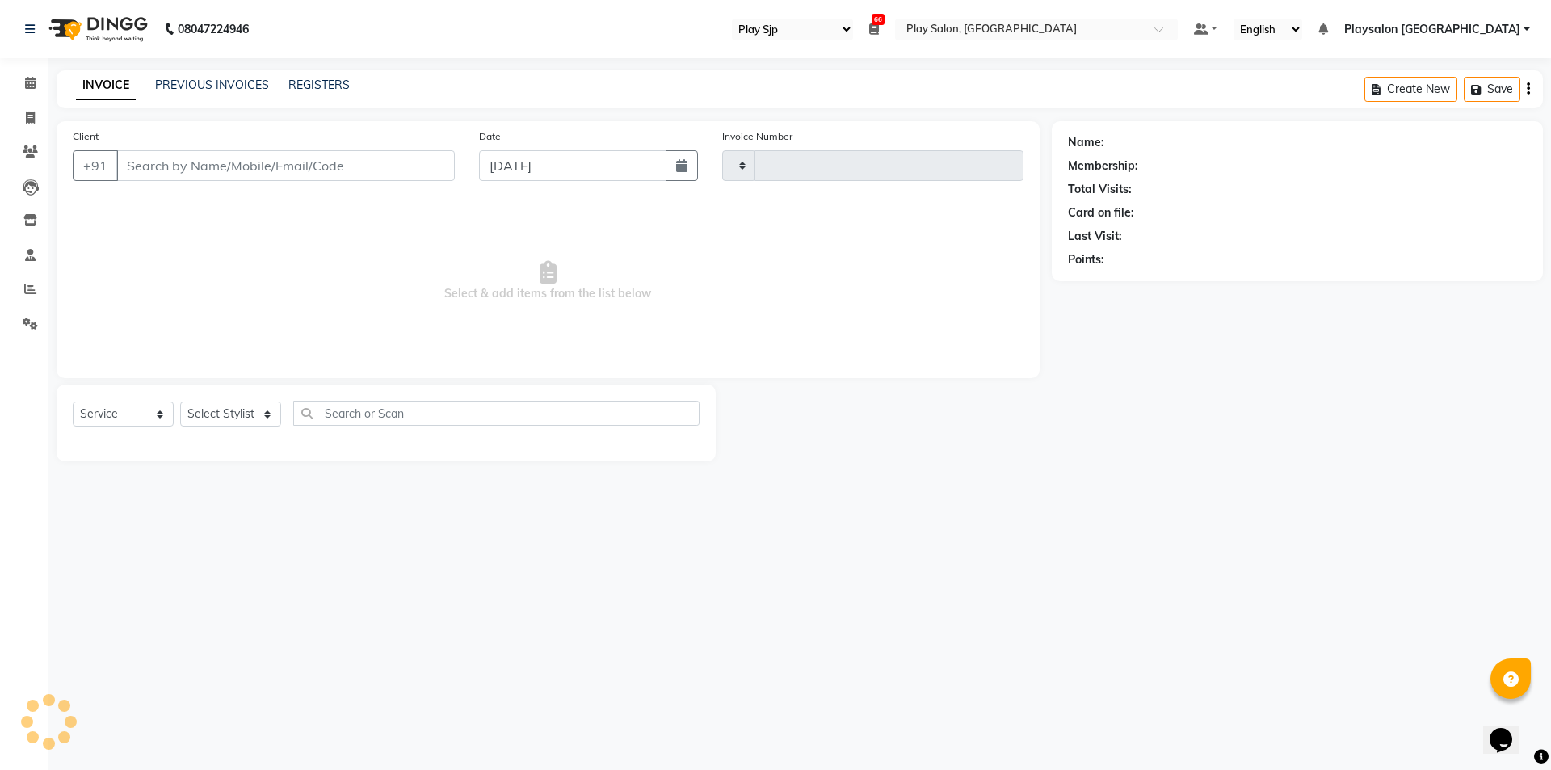
type input "0626"
select select "8308"
select select "product"
type input "9845899266"
select select "80387"
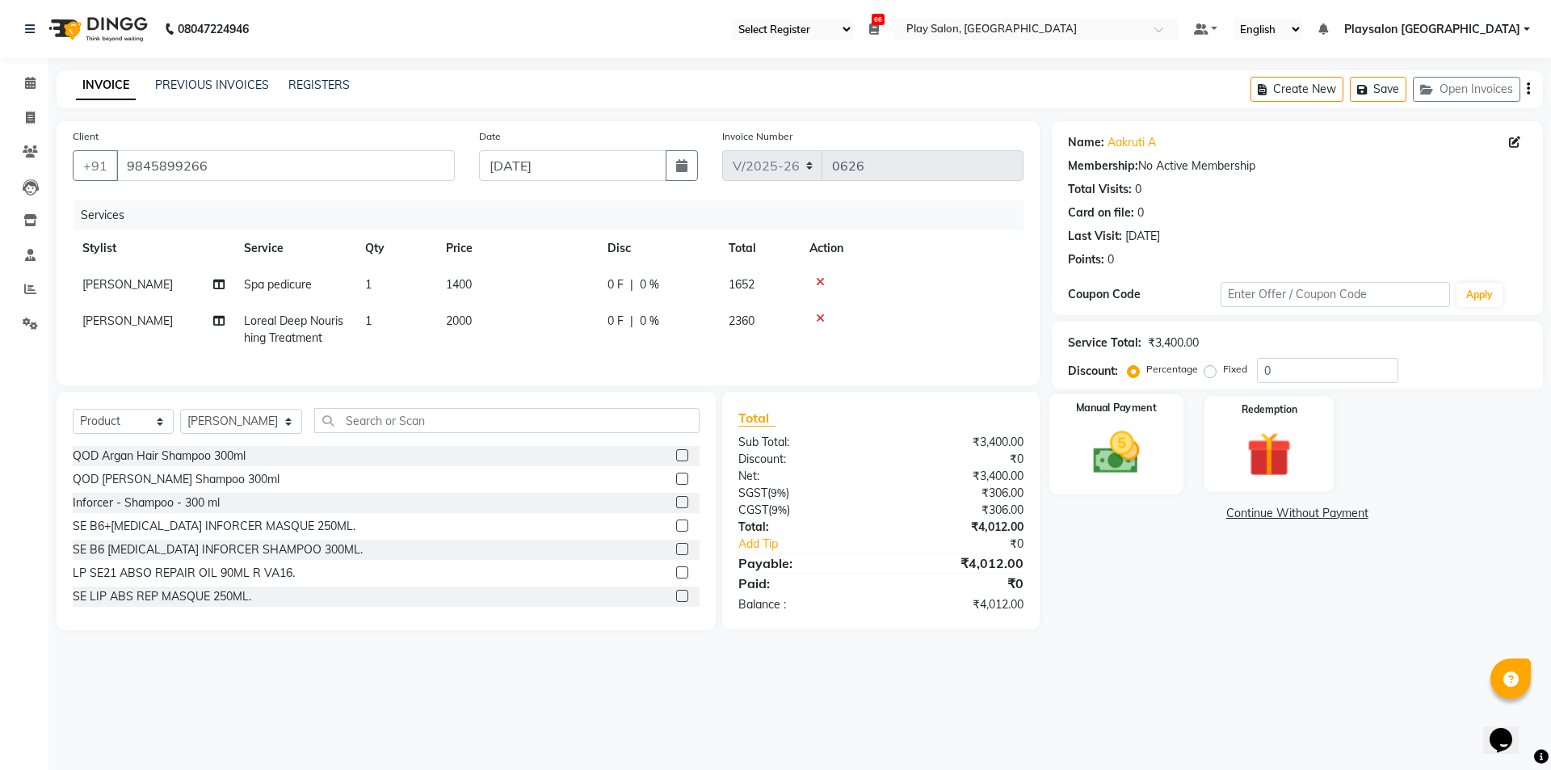
click at [1129, 435] on img at bounding box center [1116, 452] width 75 height 53
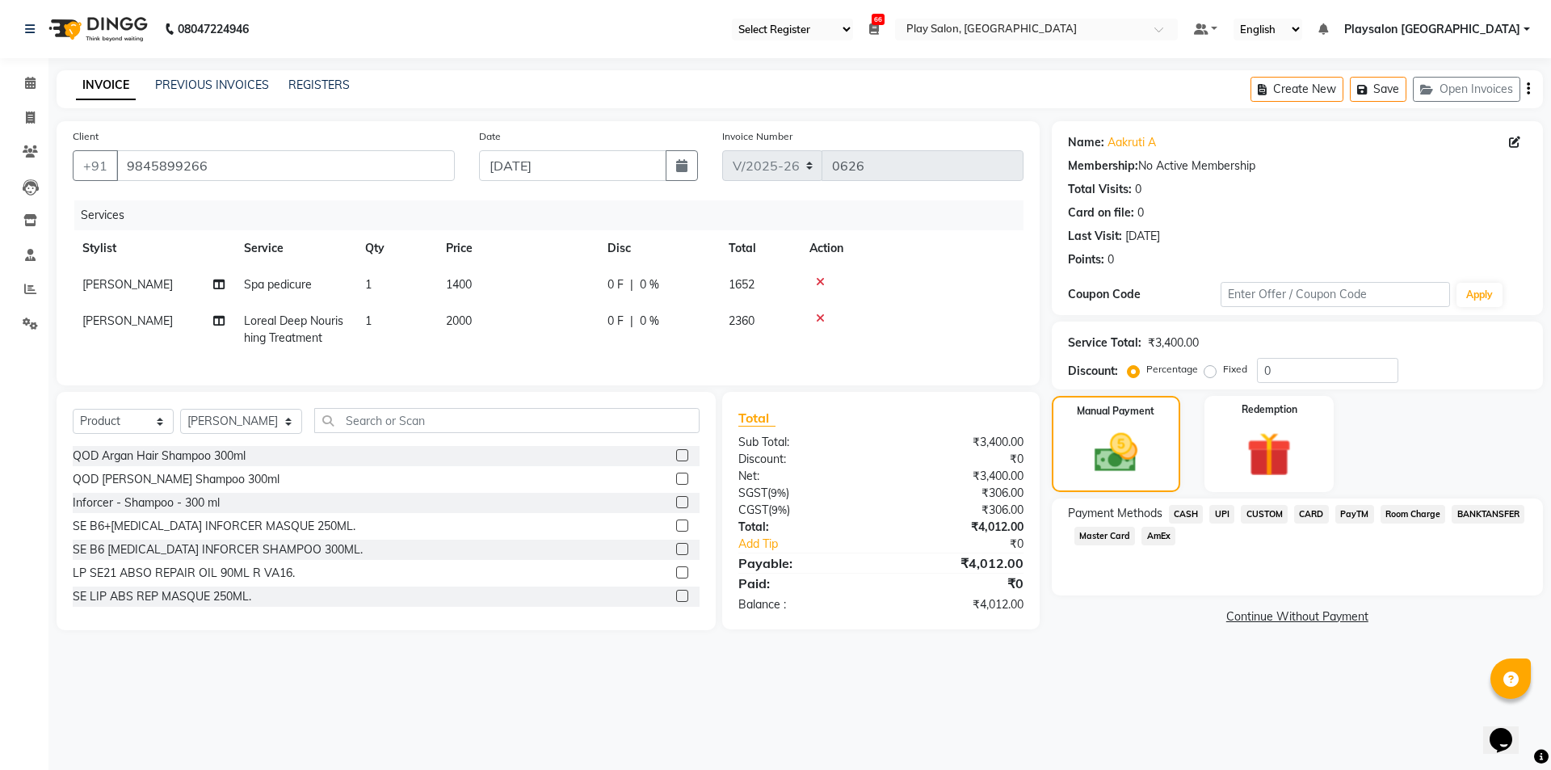
click at [1223, 511] on span "UPI" at bounding box center [1221, 514] width 25 height 19
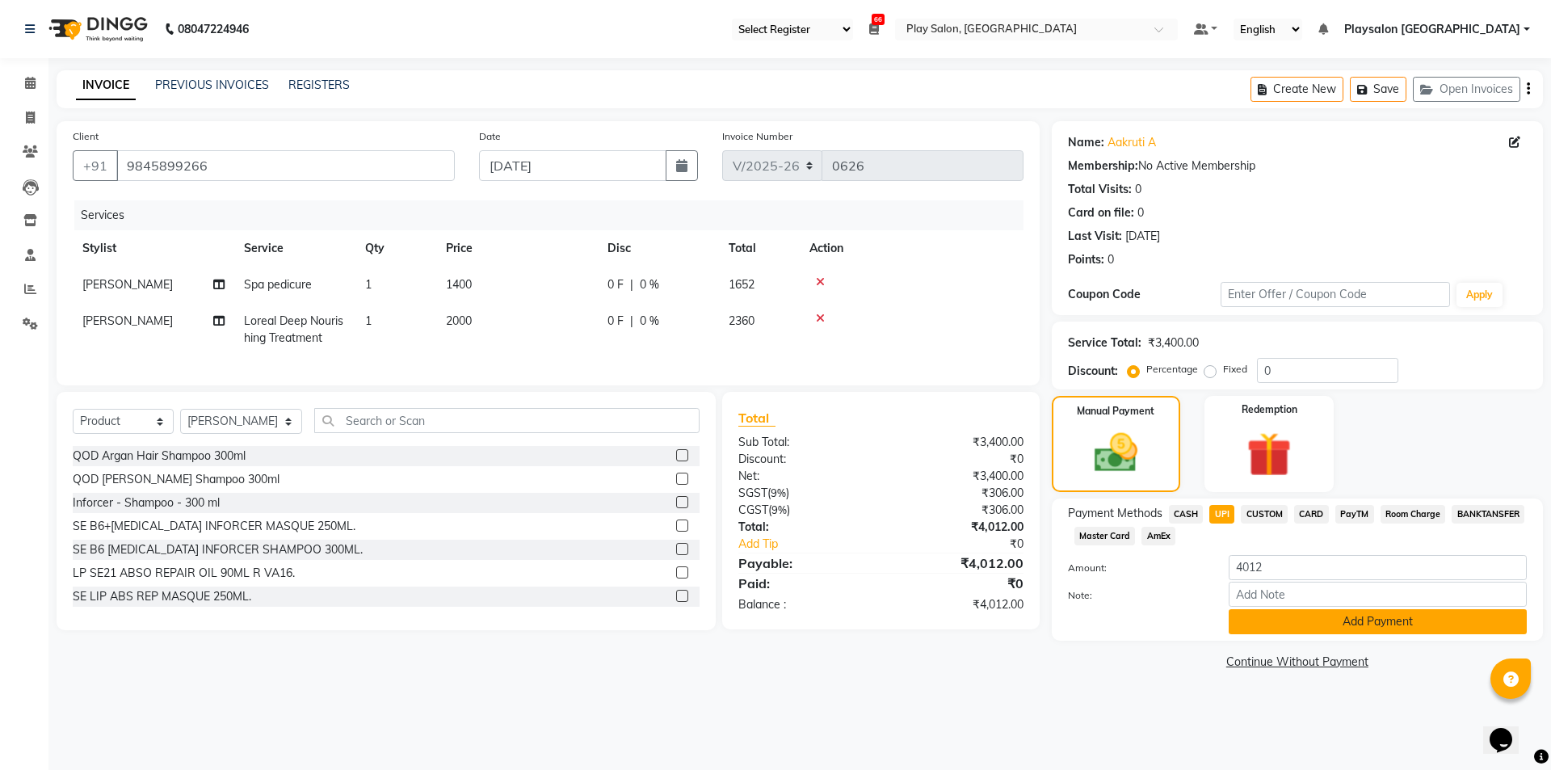
click at [1251, 622] on button "Add Payment" at bounding box center [1378, 621] width 298 height 25
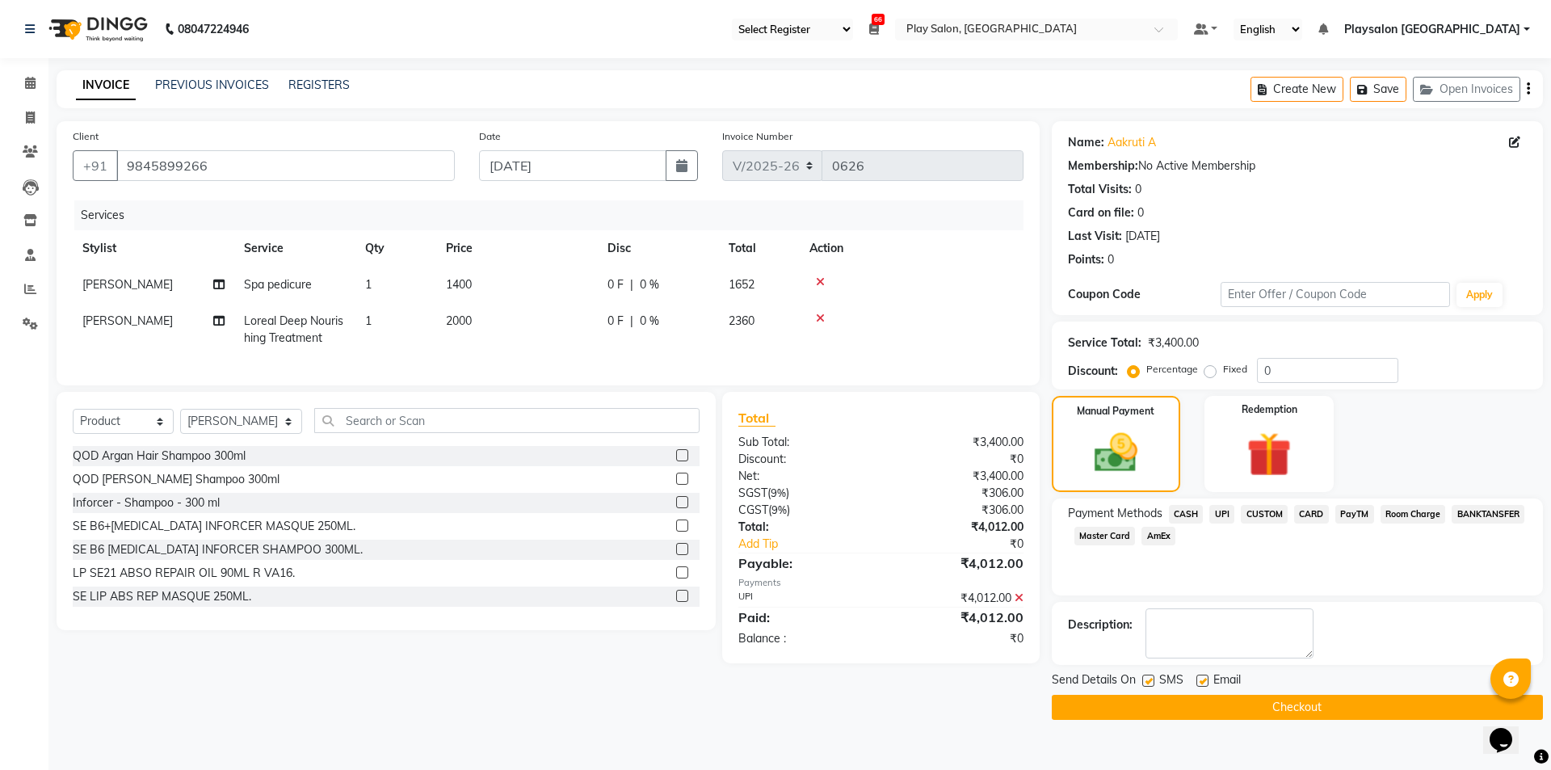
click at [1201, 677] on label at bounding box center [1203, 681] width 12 height 12
click at [1201, 677] on input "checkbox" at bounding box center [1202, 681] width 11 height 11
checkbox input "false"
click at [1149, 676] on label at bounding box center [1148, 681] width 12 height 12
click at [1149, 676] on input "checkbox" at bounding box center [1147, 681] width 11 height 11
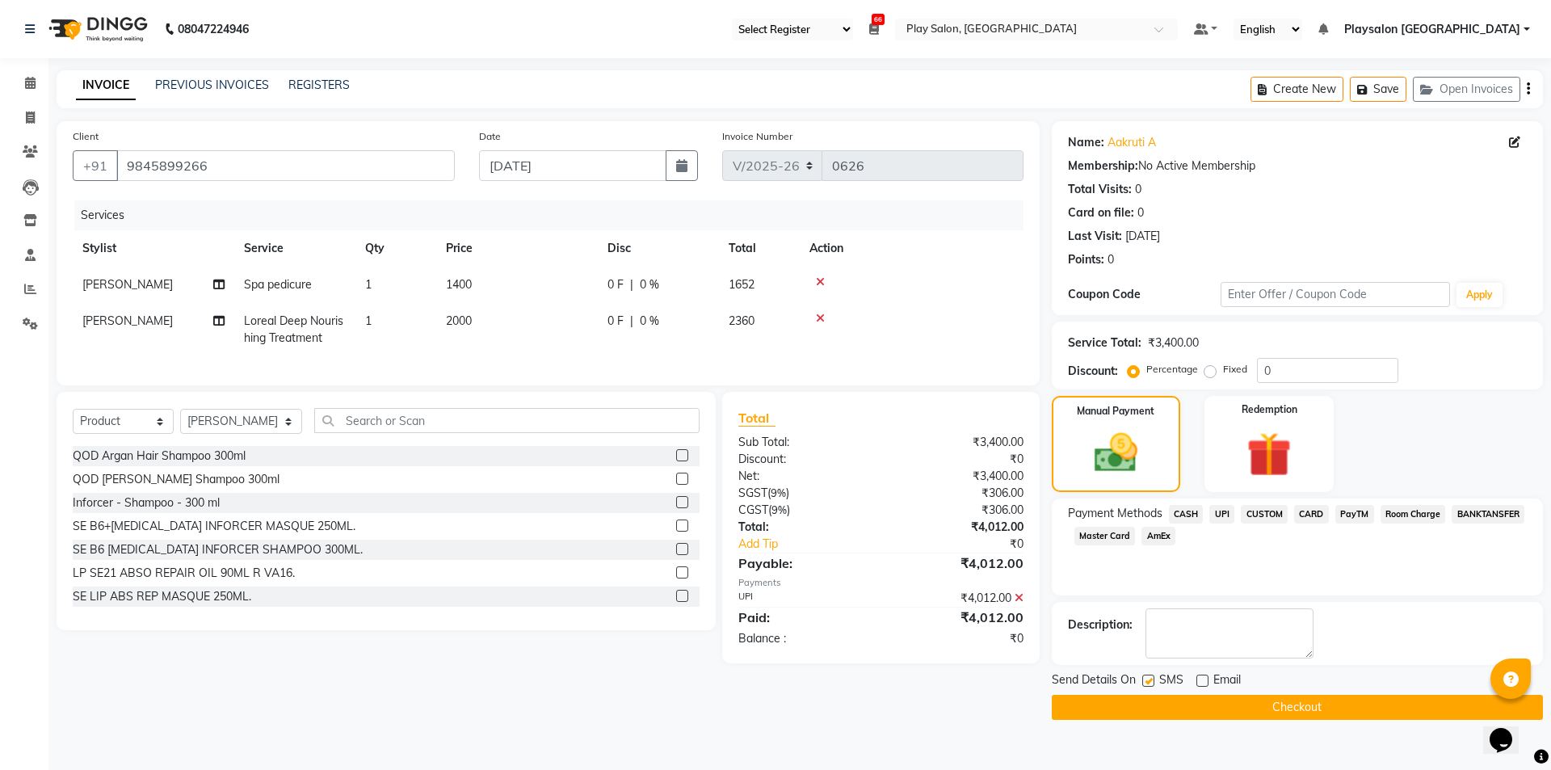
checkbox input "false"
click at [1184, 716] on button "Checkout" at bounding box center [1297, 707] width 491 height 25
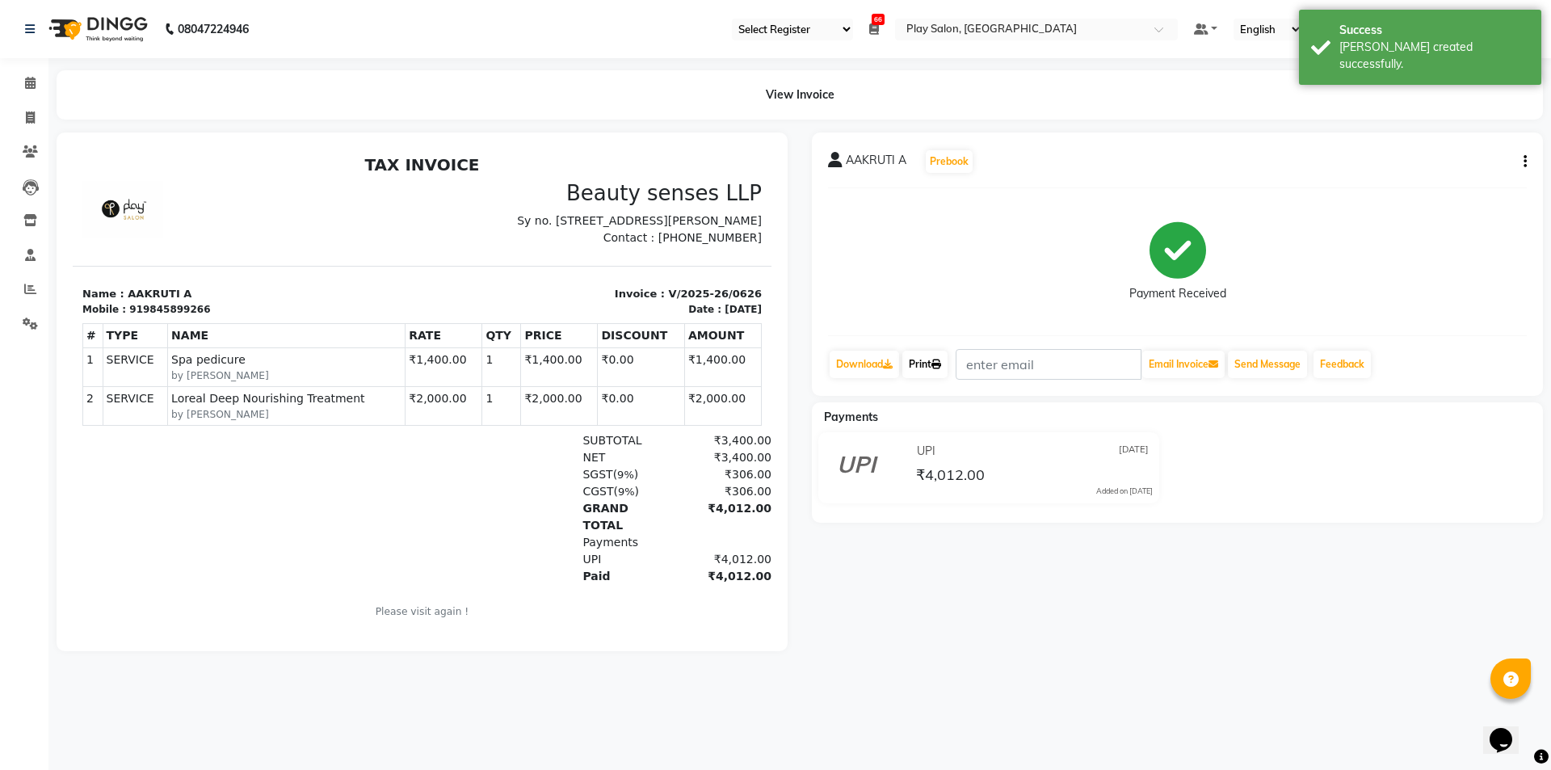
click at [935, 367] on link "Print" at bounding box center [924, 364] width 45 height 27
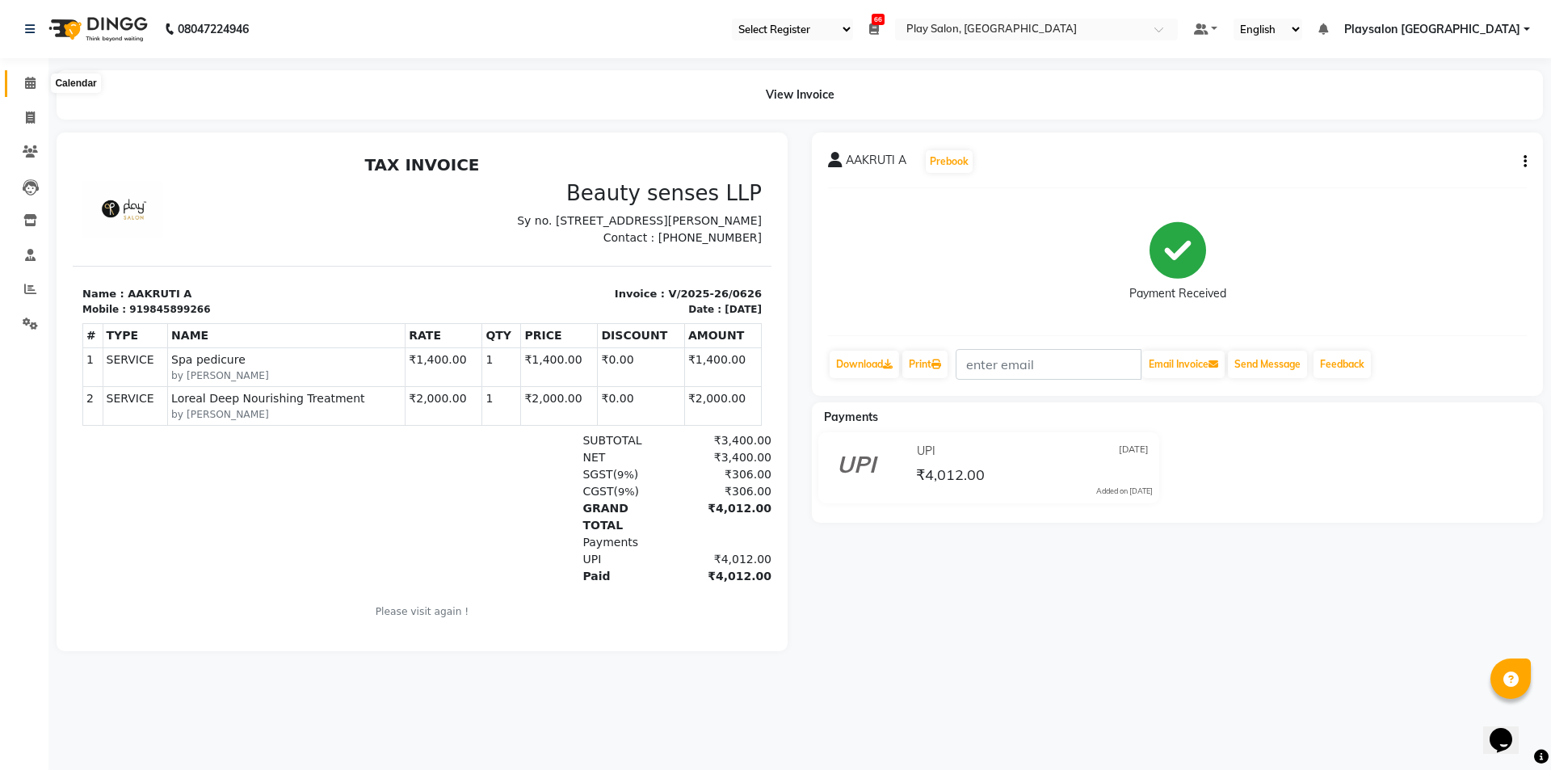
click at [33, 83] on icon at bounding box center [30, 83] width 11 height 12
